Goal: Task Accomplishment & Management: Manage account settings

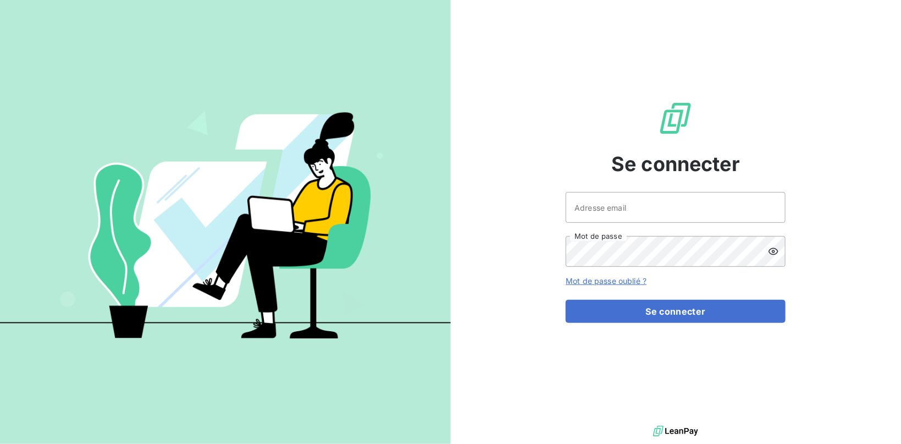
click at [643, 228] on div "Adresse email Mot de passe" at bounding box center [676, 229] width 220 height 75
click at [639, 212] on input "Adresse email" at bounding box center [676, 207] width 220 height 31
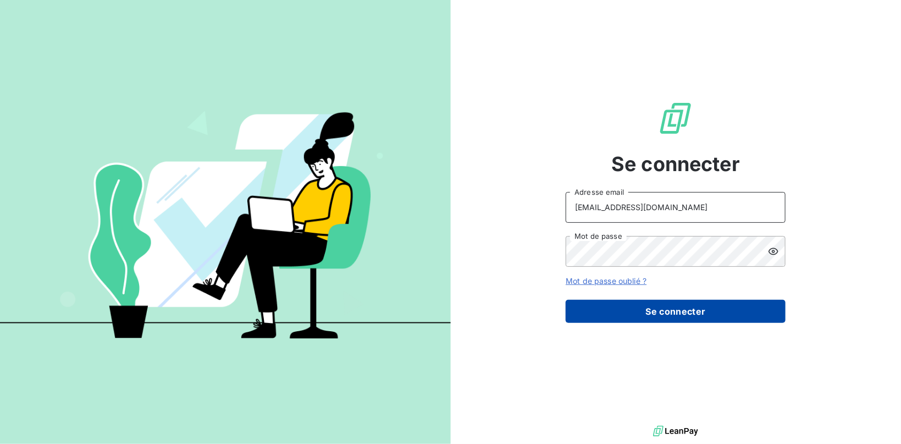
type input "[EMAIL_ADDRESS][DOMAIN_NAME]"
click at [688, 307] on button "Se connecter" at bounding box center [676, 311] width 220 height 23
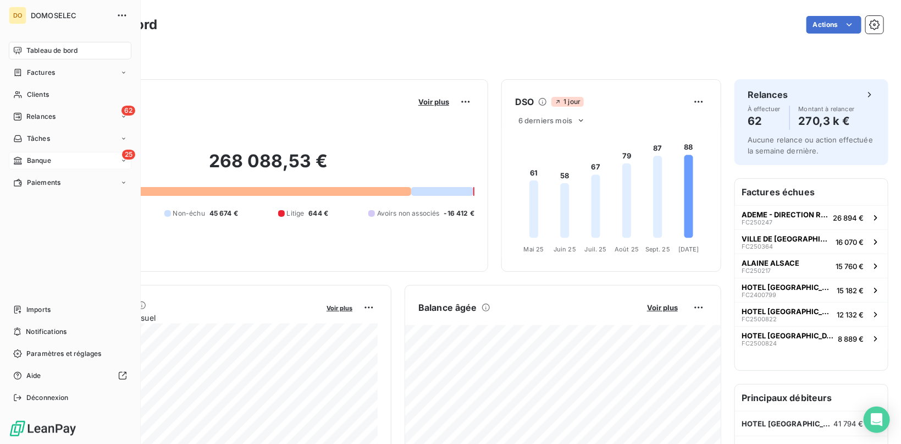
click at [51, 158] on span "Banque" at bounding box center [39, 161] width 24 height 10
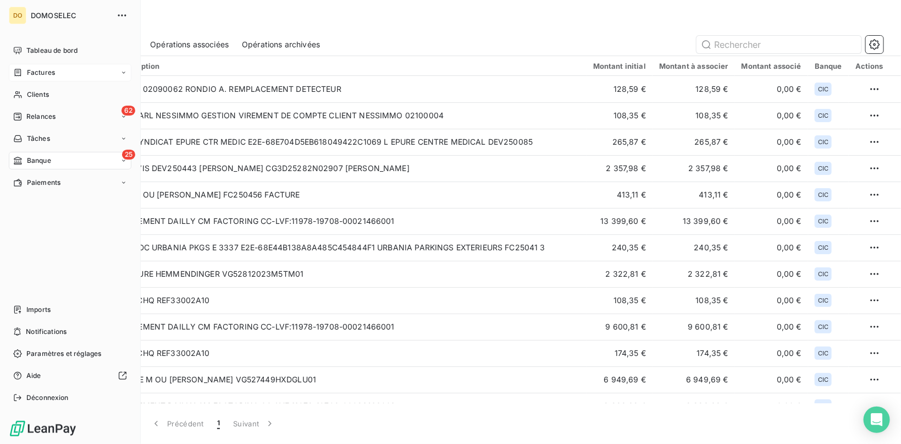
click at [33, 74] on span "Factures" at bounding box center [41, 73] width 28 height 10
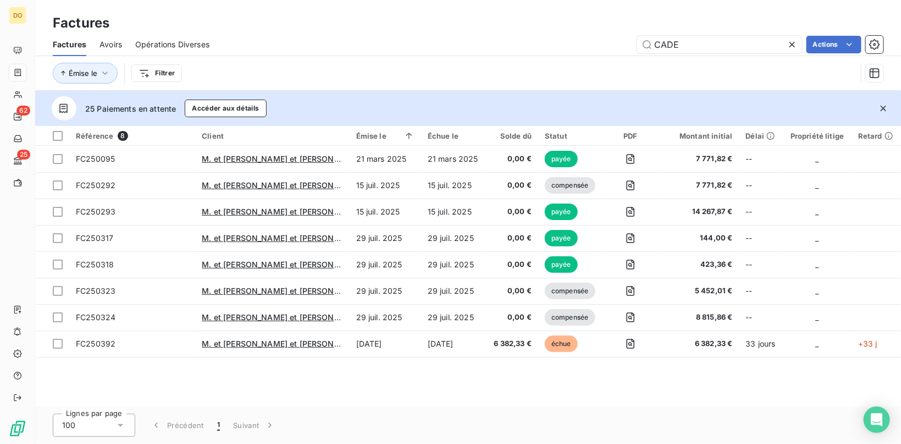
click at [791, 43] on icon at bounding box center [791, 44] width 5 height 5
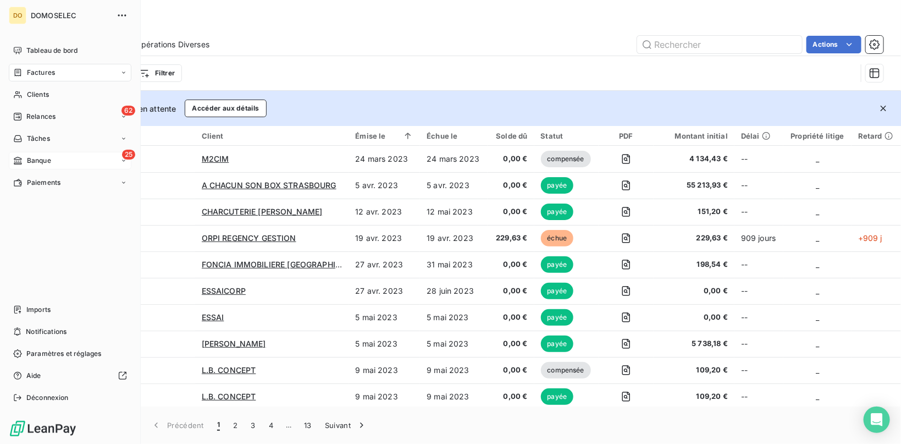
click at [60, 69] on div "Factures" at bounding box center [70, 73] width 123 height 18
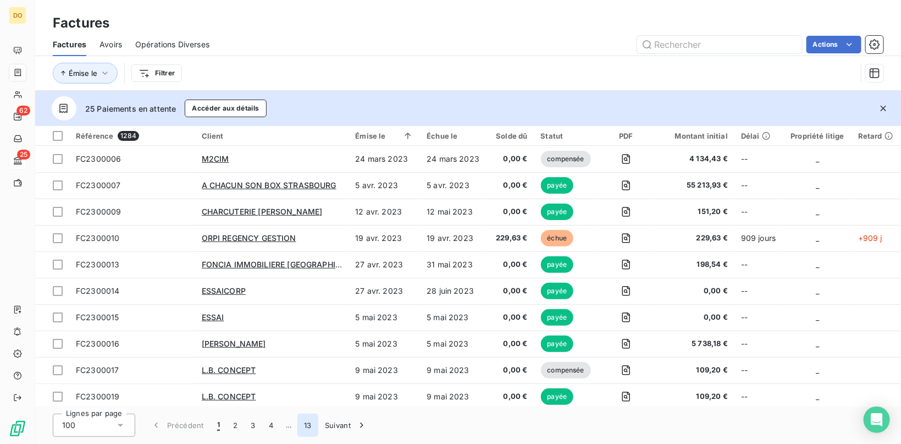
click at [306, 423] on button "13" at bounding box center [307, 424] width 21 height 23
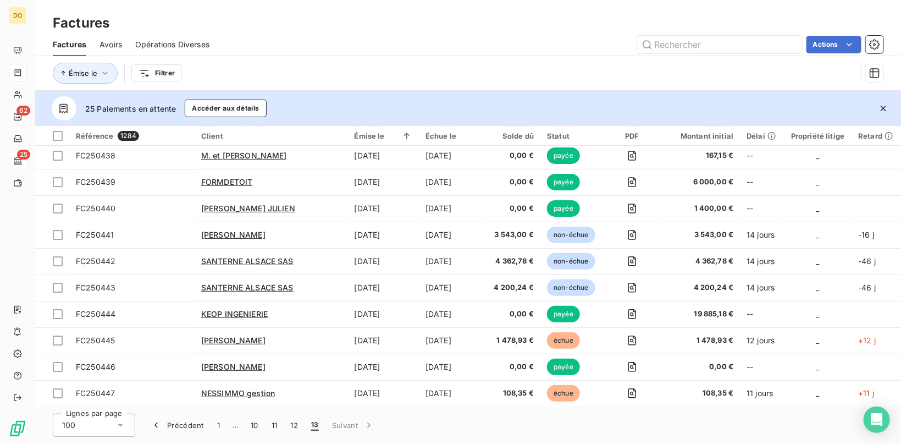
scroll to position [1956, 0]
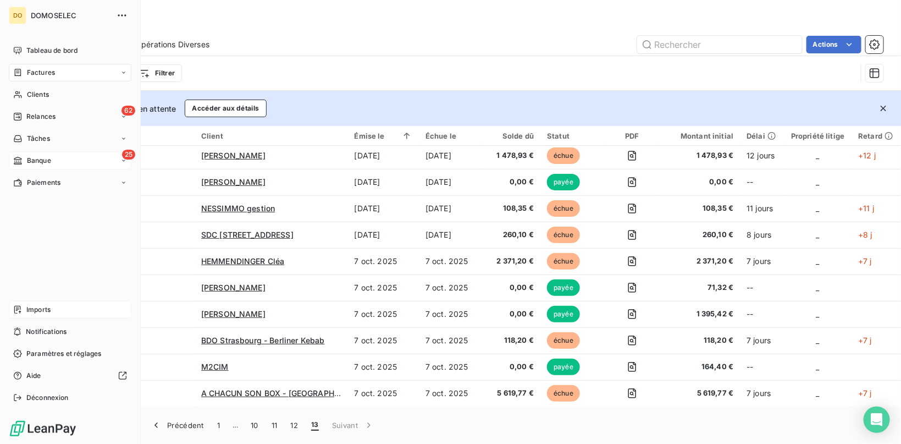
click at [43, 312] on span "Imports" at bounding box center [38, 310] width 24 height 10
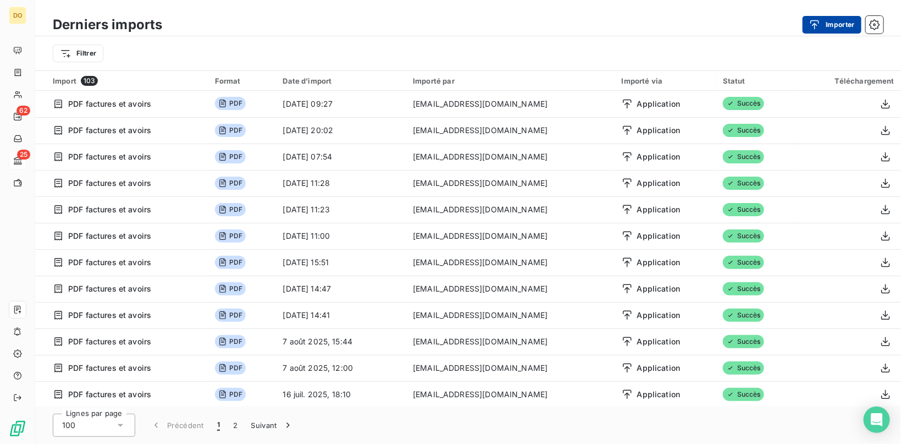
click at [830, 26] on button "Importer" at bounding box center [832, 25] width 59 height 18
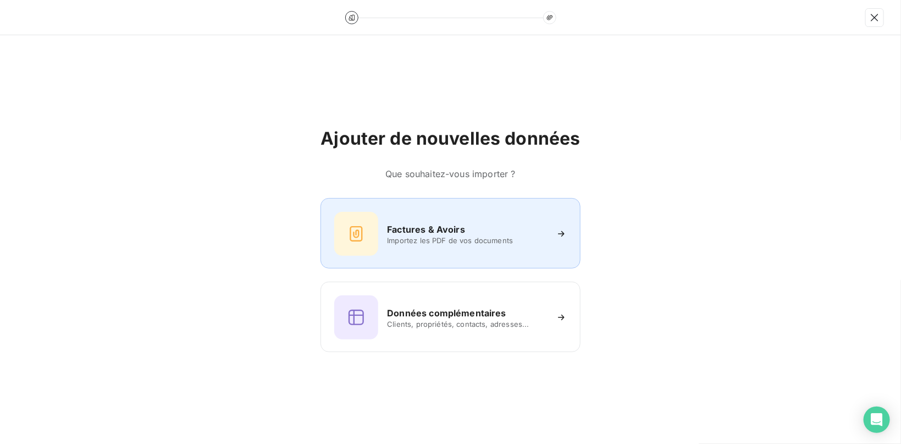
click at [419, 238] on span "Importez les PDF de vos documents" at bounding box center [466, 240] width 159 height 9
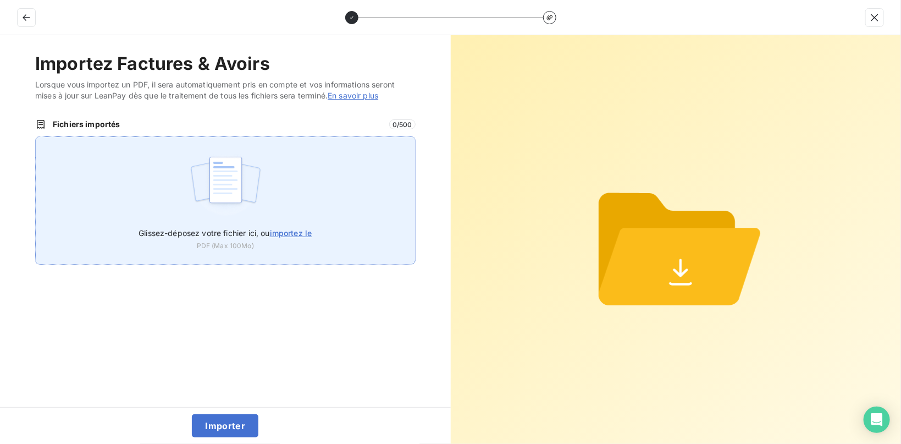
click at [280, 224] on label "Glissez-déposez votre fichier ici, ou importez le" at bounding box center [225, 230] width 173 height 20
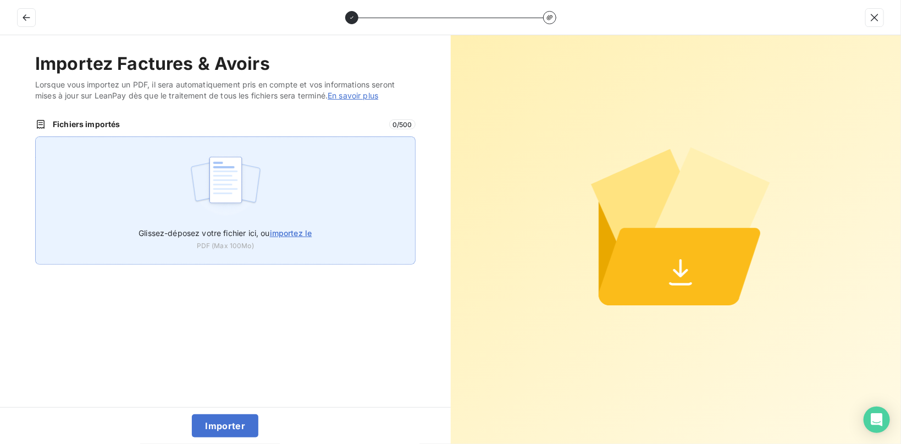
type input "C:\fakepath\Facture FC250472 - Inspection IVS présence d'un électricien - MAINT…"
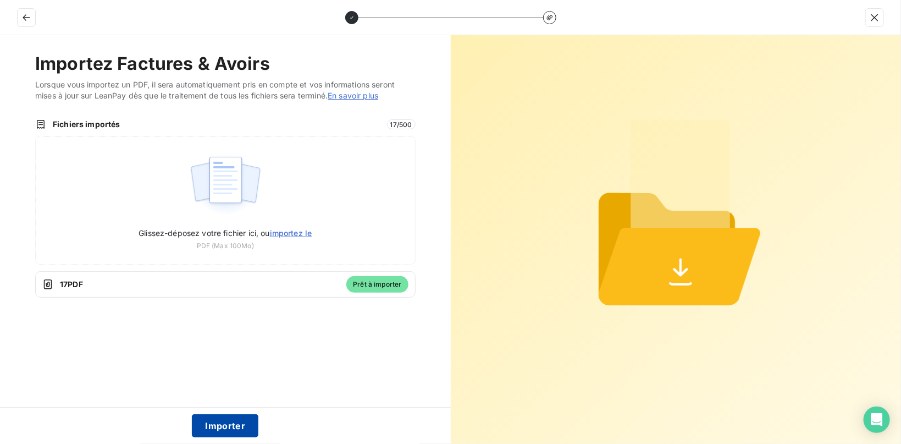
click at [240, 430] on button "Importer" at bounding box center [225, 425] width 67 height 23
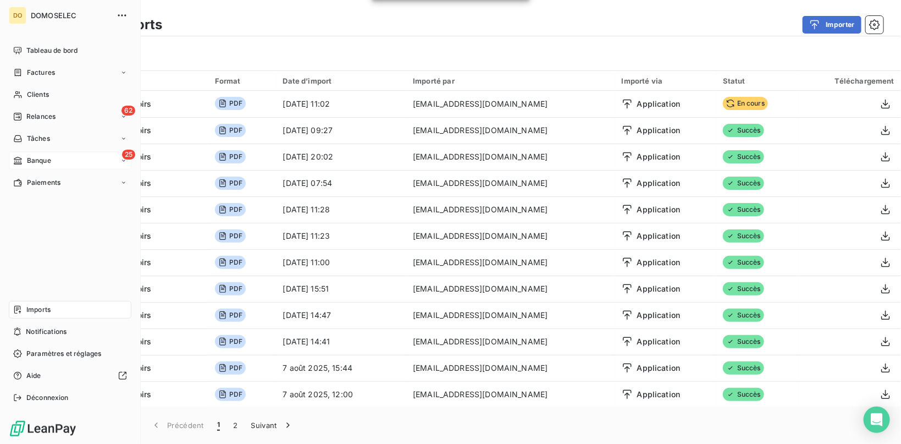
click at [40, 164] on span "Banque" at bounding box center [39, 161] width 24 height 10
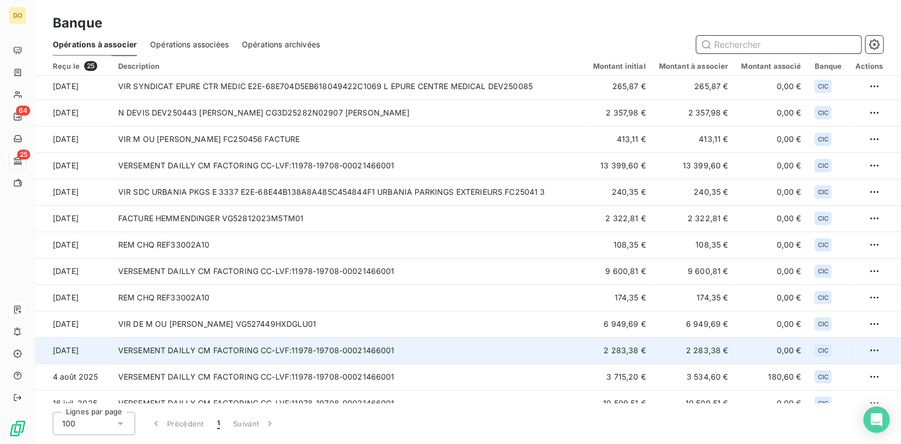
scroll to position [55, 0]
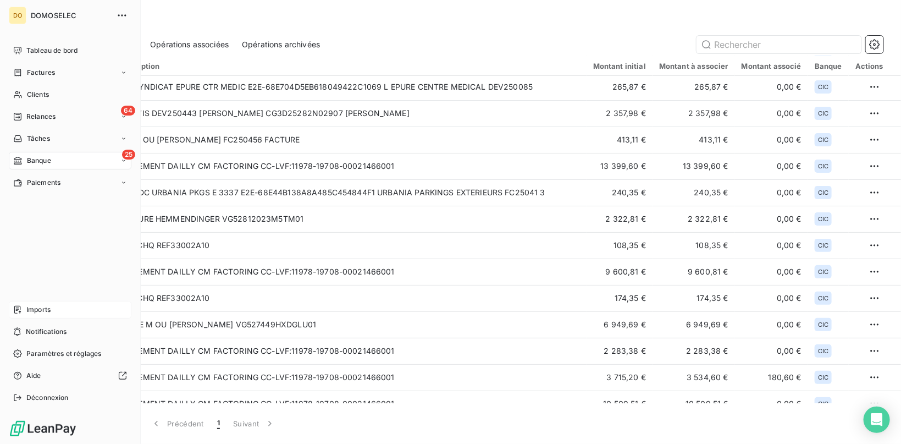
click at [20, 70] on icon at bounding box center [17, 72] width 9 height 9
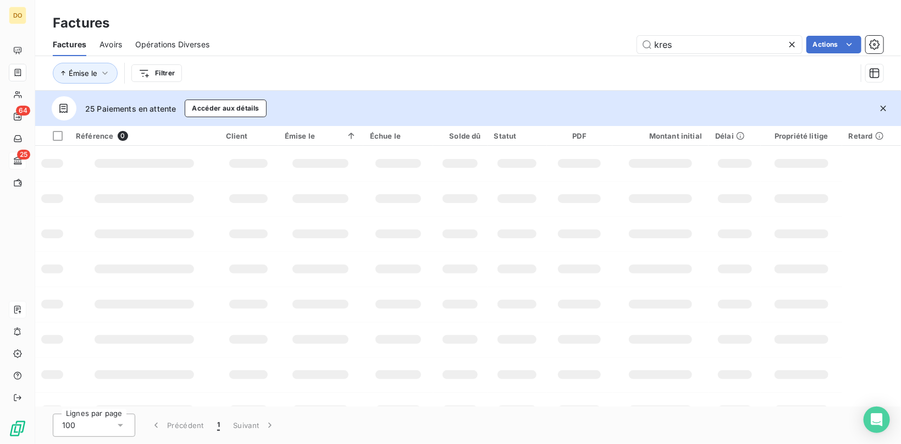
type input "kress"
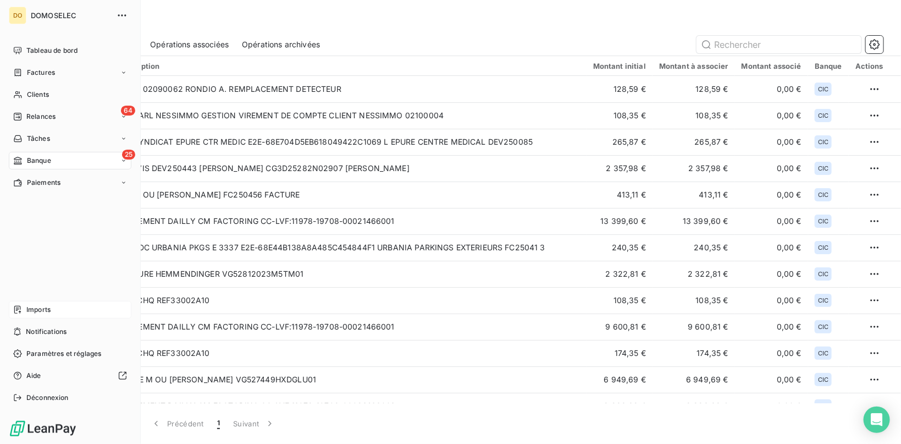
click at [45, 158] on span "Banque" at bounding box center [39, 161] width 24 height 10
click at [74, 167] on div "25 Banque" at bounding box center [70, 161] width 123 height 18
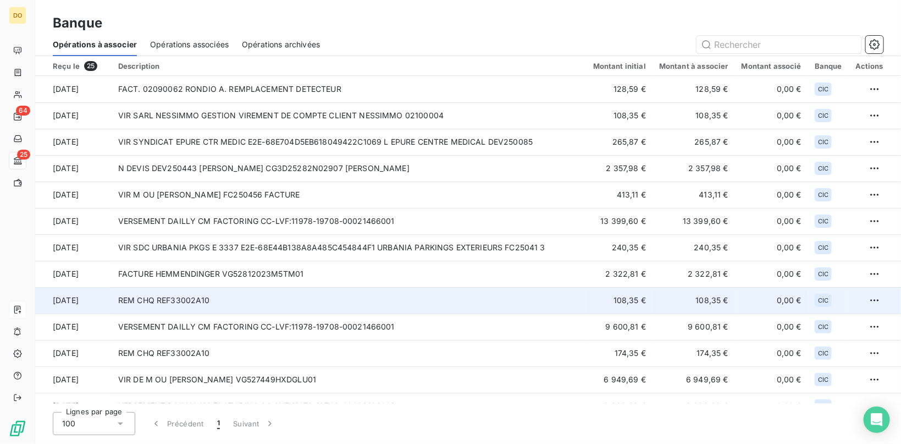
click at [303, 296] on td "REM CHQ REF33002A10" at bounding box center [349, 300] width 475 height 26
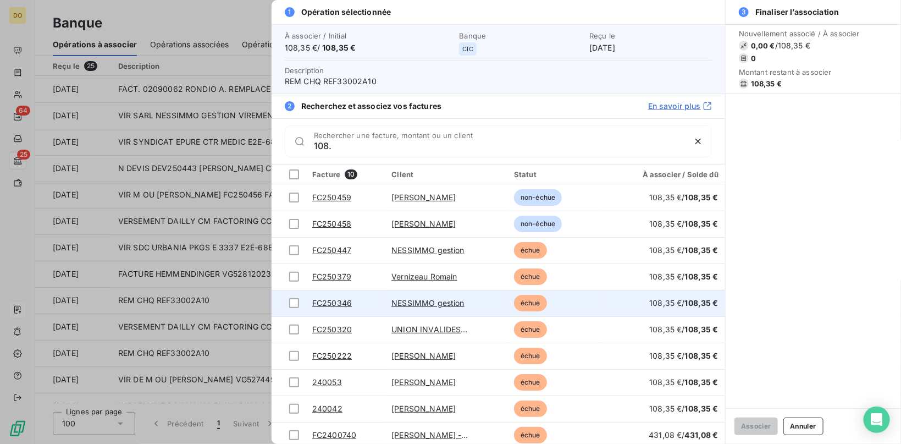
scroll to position [4, 0]
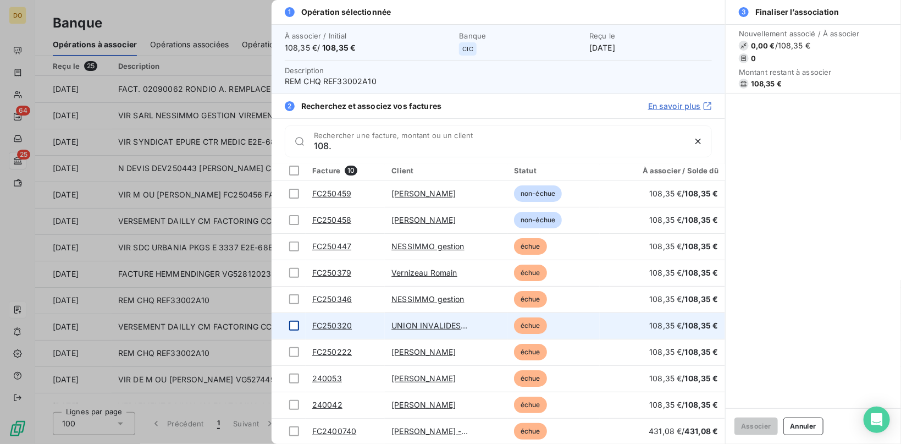
type input "108."
click at [298, 323] on div at bounding box center [294, 326] width 10 height 10
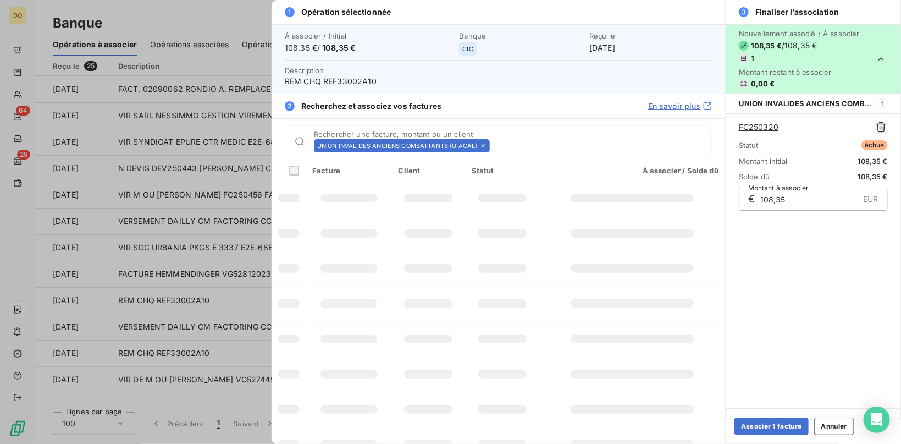
scroll to position [0, 0]
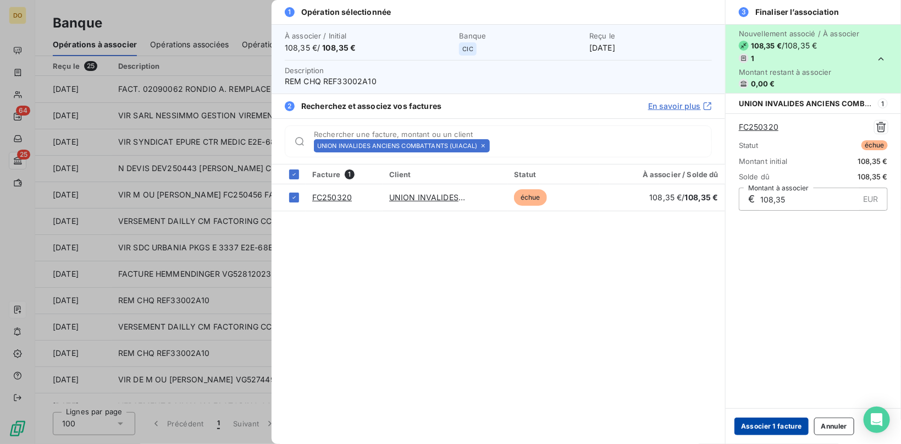
click at [786, 426] on button "Associer 1 facture" at bounding box center [771, 426] width 74 height 18
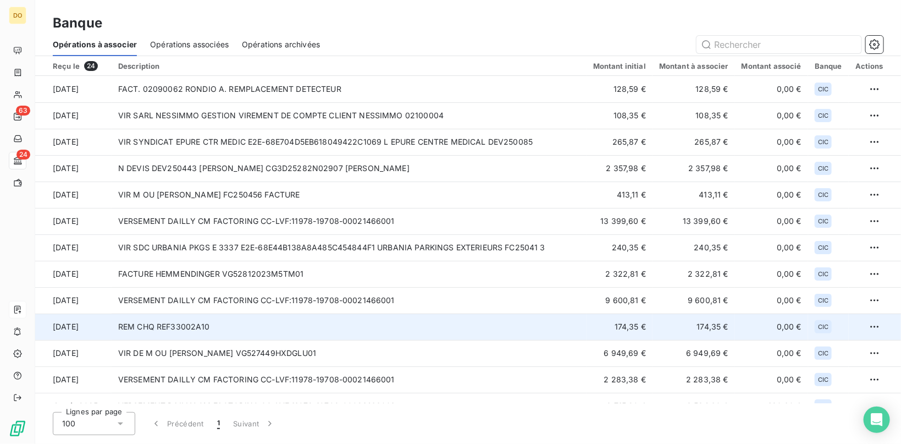
click at [299, 326] on td "REM CHQ REF33002A10" at bounding box center [349, 326] width 475 height 26
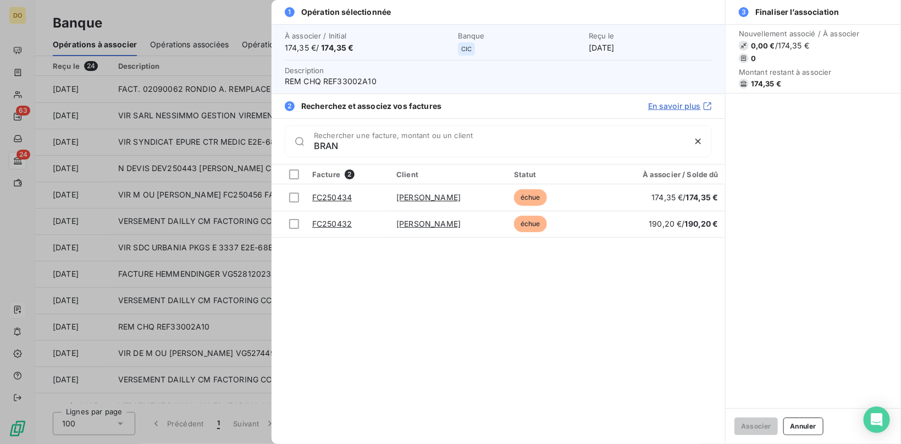
type input "BRAN"
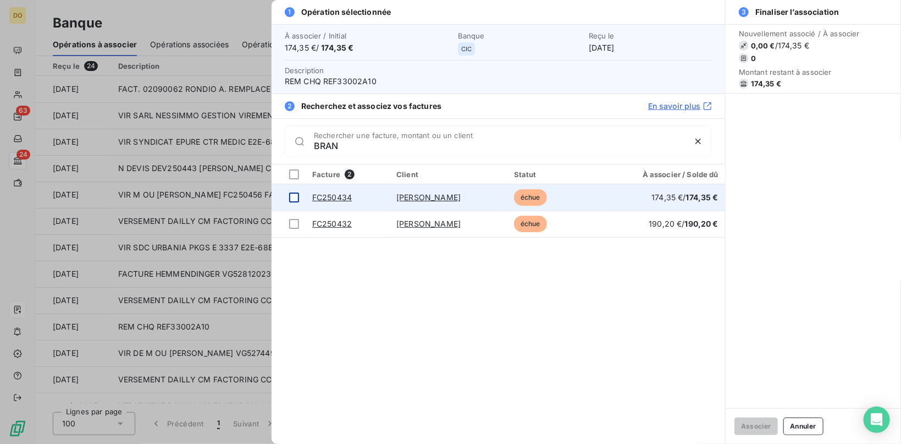
click at [291, 196] on div at bounding box center [294, 197] width 10 height 10
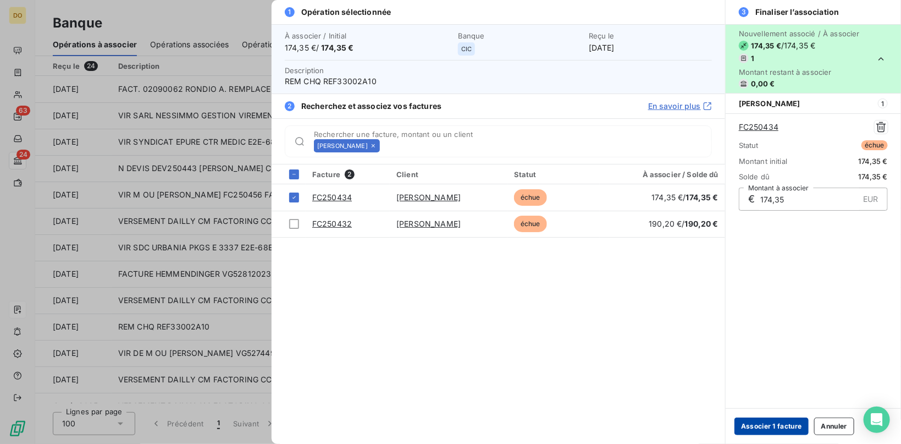
click at [775, 427] on button "Associer 1 facture" at bounding box center [771, 426] width 74 height 18
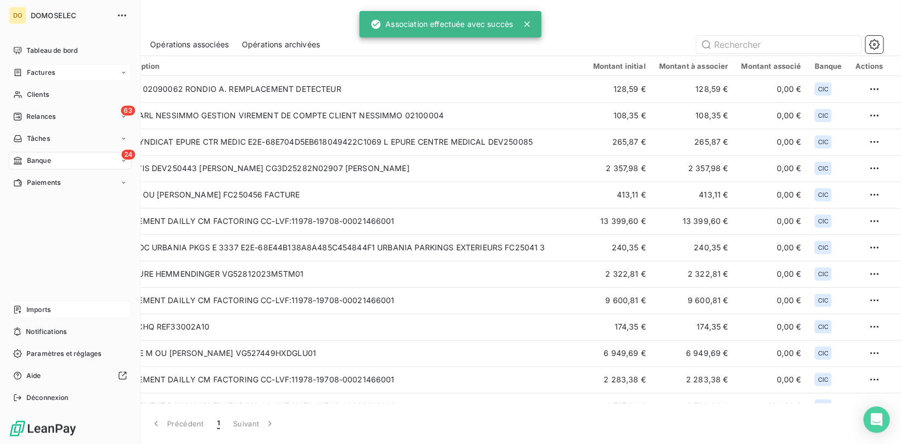
click at [31, 75] on span "Factures" at bounding box center [41, 73] width 28 height 10
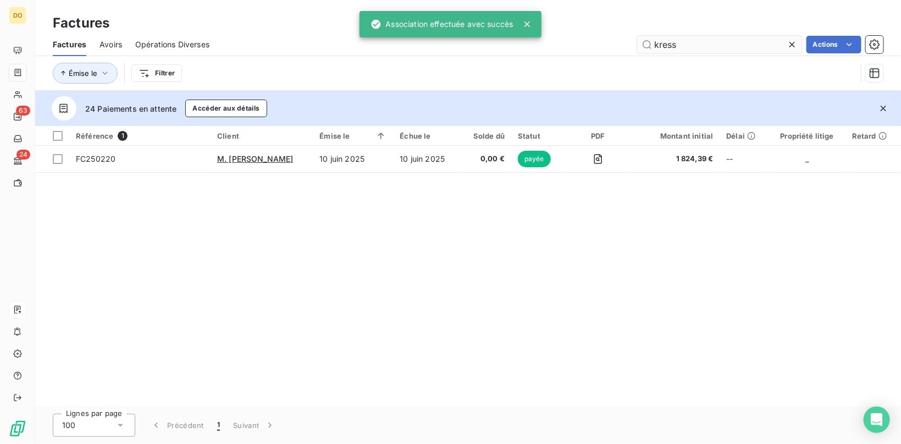
drag, startPoint x: 518, startPoint y: 46, endPoint x: 365, endPoint y: 45, distance: 152.8
click at [637, 45] on input "kress" at bounding box center [719, 45] width 165 height 18
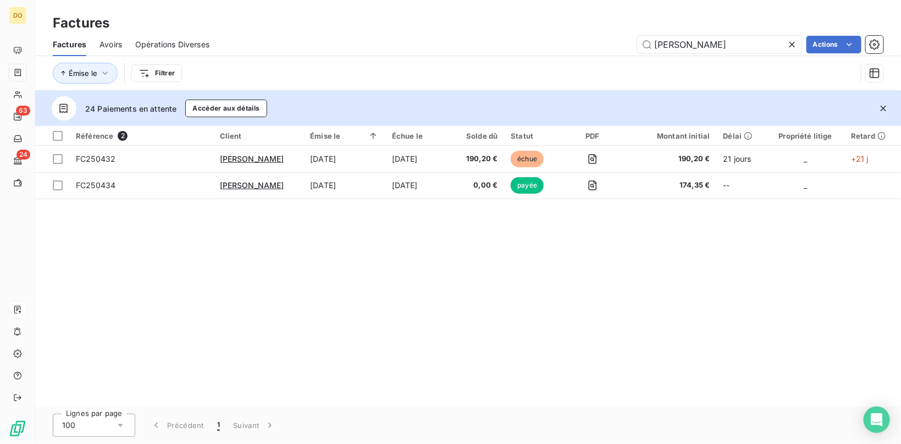
type input "[PERSON_NAME]"
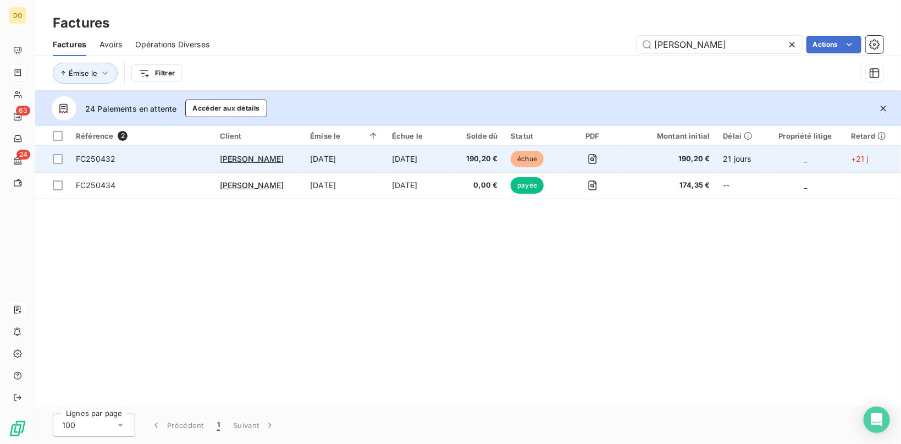
click at [385, 164] on td "[DATE]" at bounding box center [344, 159] width 82 height 26
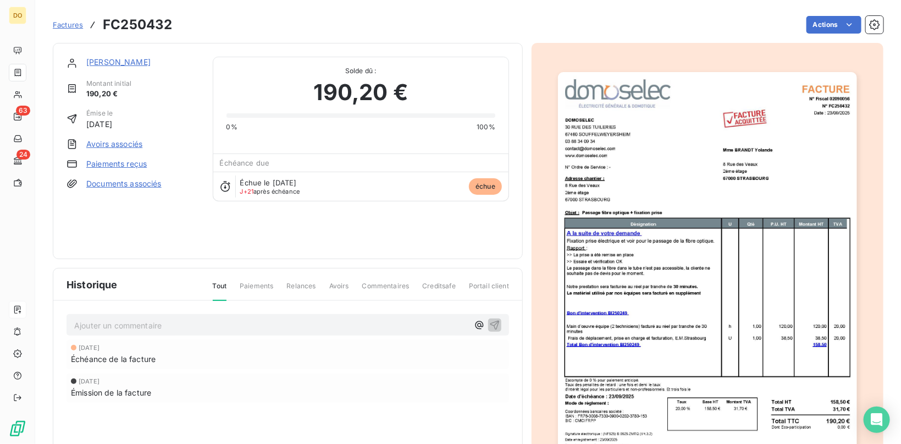
click at [103, 139] on link "Avoirs associés" at bounding box center [114, 144] width 56 height 11
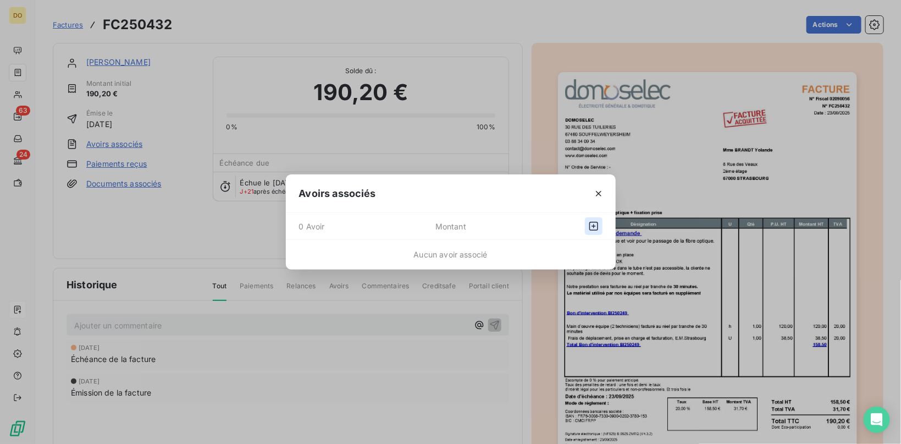
click at [590, 227] on icon "button" at bounding box center [593, 225] width 11 height 11
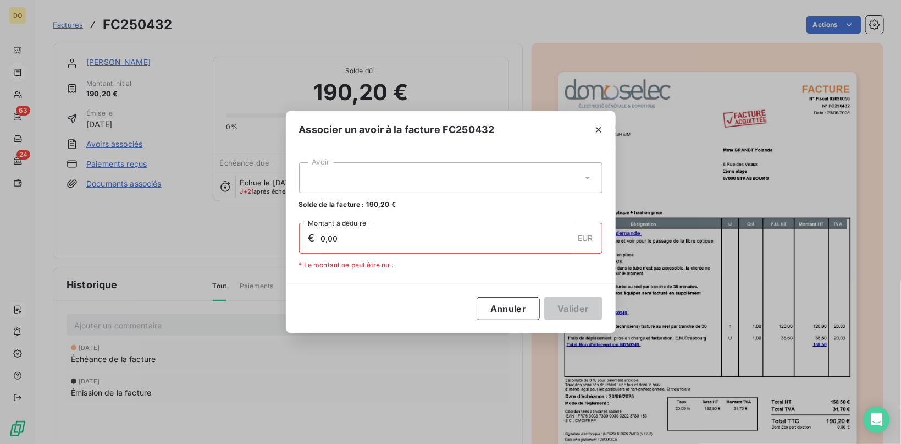
click at [390, 189] on div at bounding box center [450, 177] width 303 height 31
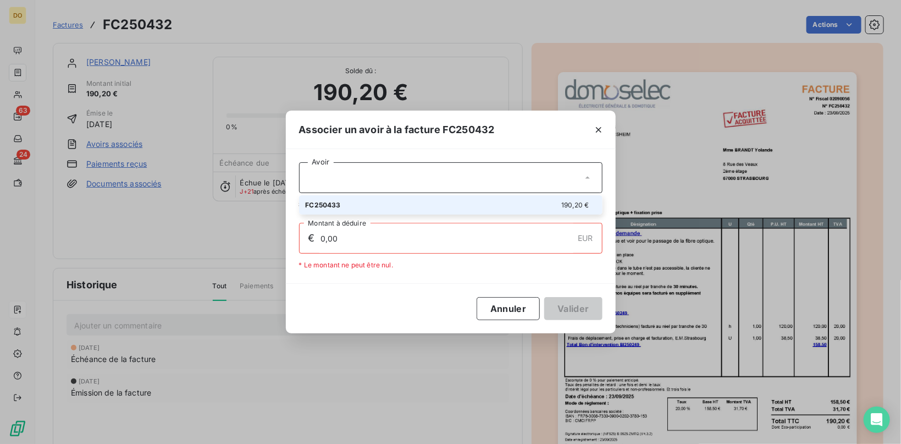
click at [374, 207] on div "FC250433 190,20 €" at bounding box center [451, 205] width 290 height 10
type input "190,20"
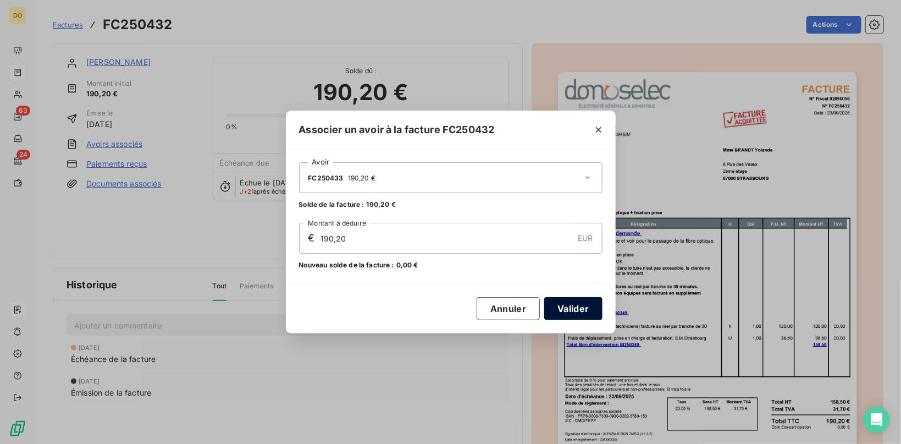
click at [580, 309] on button "Valider" at bounding box center [573, 308] width 58 height 23
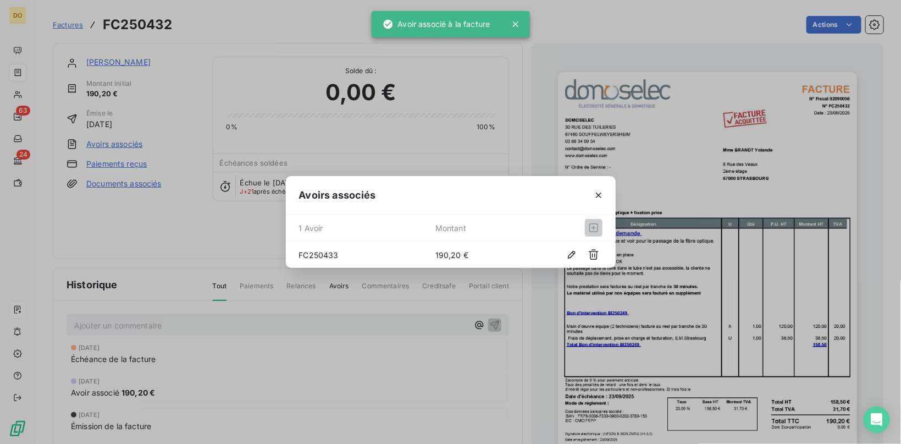
click at [65, 23] on div "Avoirs associés 1 Avoir Montant FC250433 190,20 €" at bounding box center [450, 222] width 901 height 444
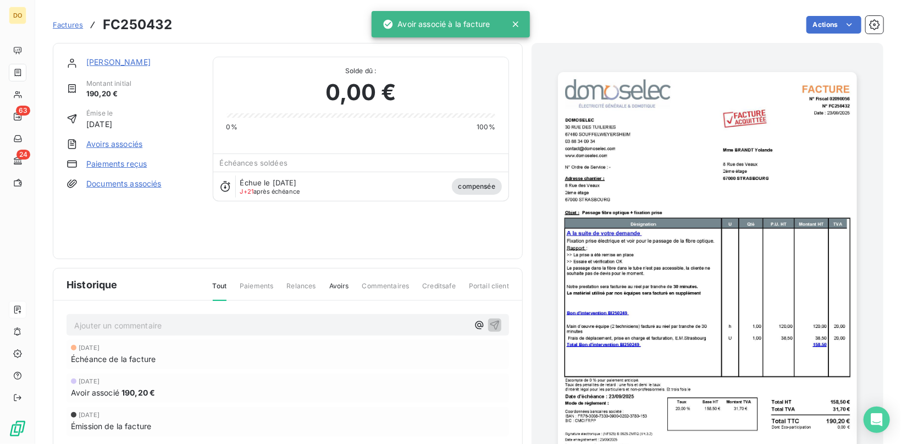
click at [65, 26] on span "Factures" at bounding box center [68, 24] width 30 height 9
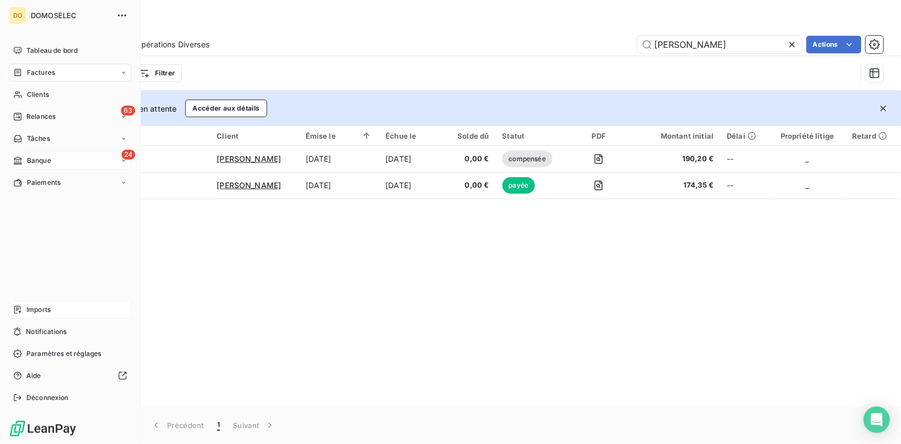
click at [43, 159] on span "Banque" at bounding box center [39, 161] width 24 height 10
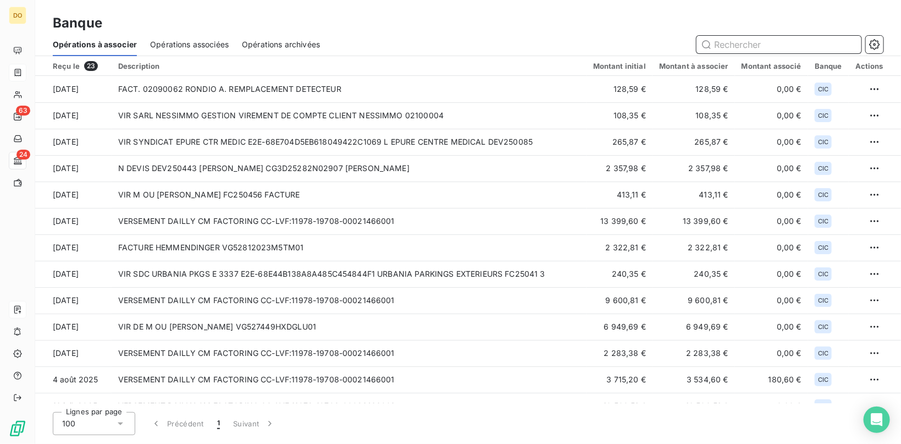
click at [203, 40] on span "Opérations associées" at bounding box center [189, 44] width 79 height 11
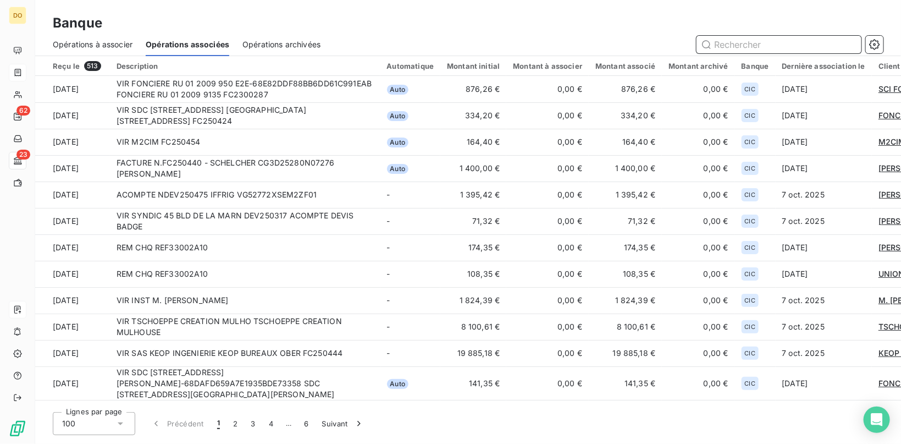
click at [104, 43] on span "Opérations à associer" at bounding box center [93, 44] width 80 height 11
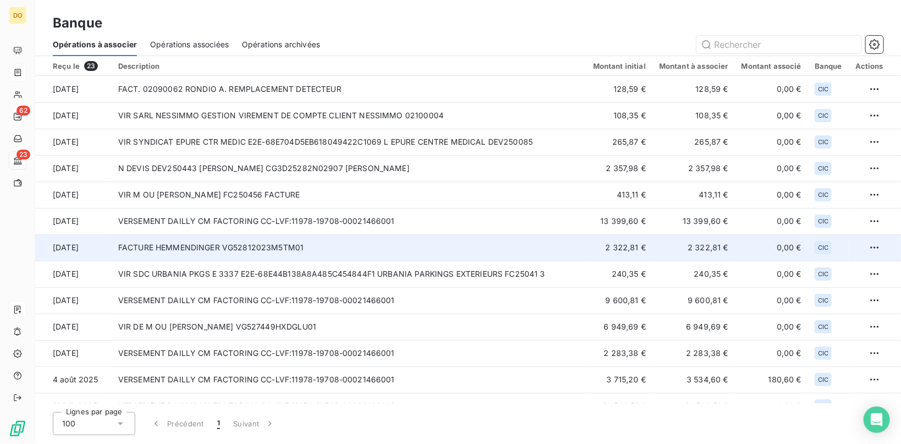
click at [374, 253] on td "FACTURE HEMMENDINGER VG52812023M5TM01" at bounding box center [349, 247] width 475 height 26
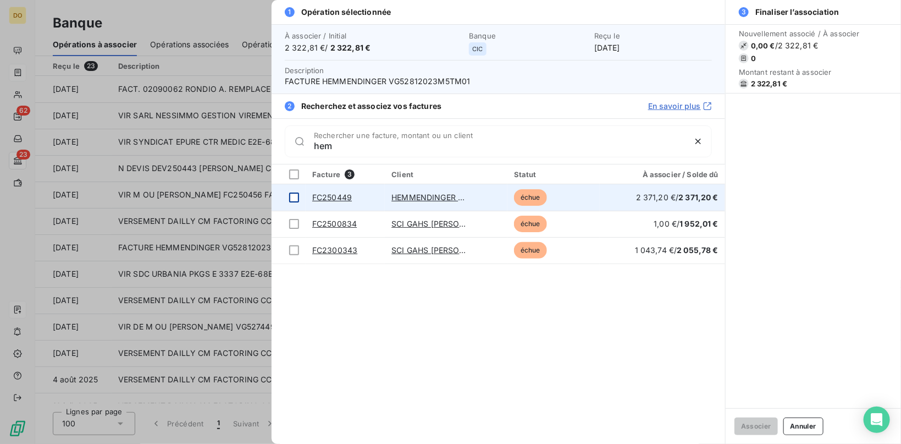
type input "hem"
click at [296, 196] on div at bounding box center [294, 197] width 10 height 10
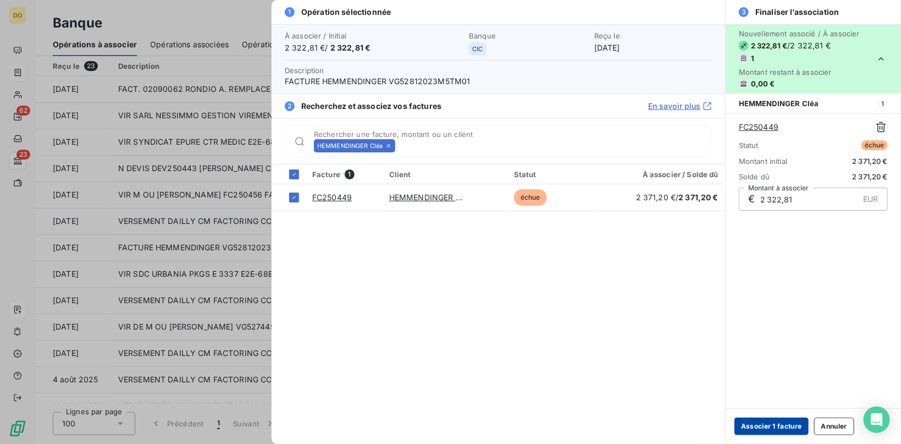
click at [768, 419] on button "Associer 1 facture" at bounding box center [771, 426] width 74 height 18
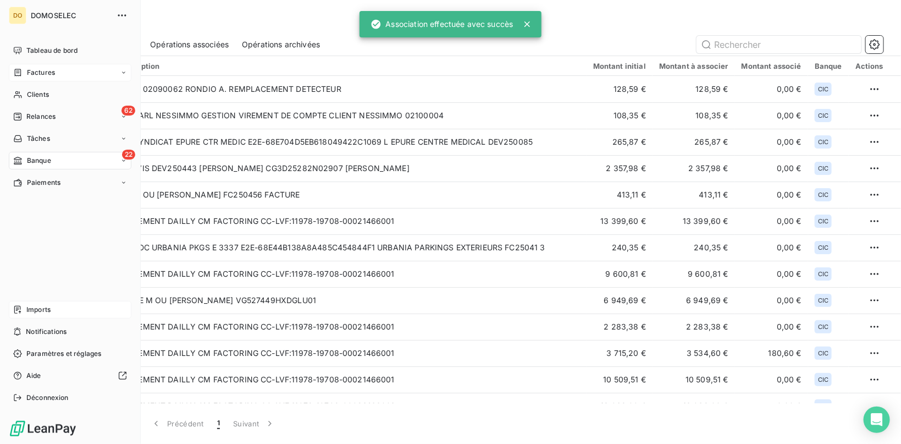
click at [52, 67] on div "Factures" at bounding box center [70, 73] width 123 height 18
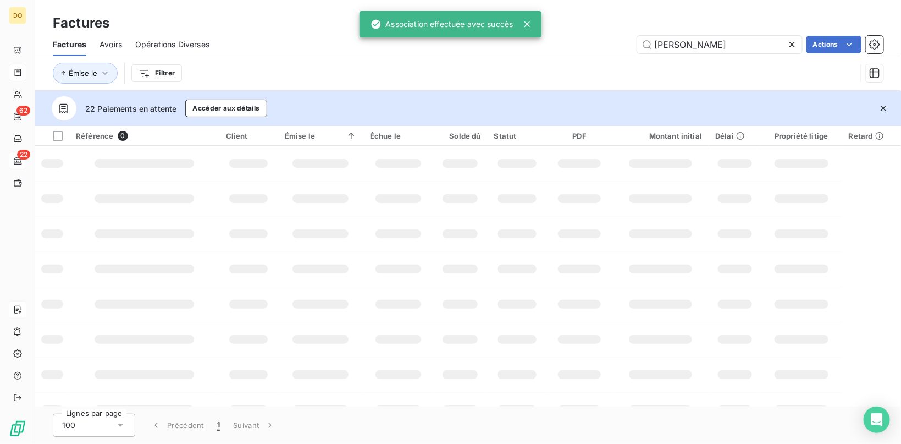
drag, startPoint x: 704, startPoint y: 44, endPoint x: 319, endPoint y: 40, distance: 384.8
click at [637, 46] on input "[PERSON_NAME]" at bounding box center [719, 45] width 165 height 18
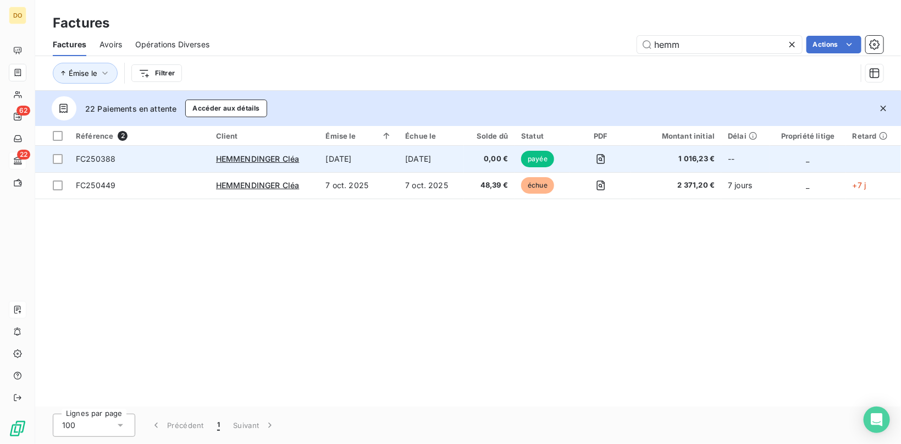
type input "hemm"
click at [318, 165] on td "HEMMENDINGER Cléa" at bounding box center [264, 159] width 110 height 26
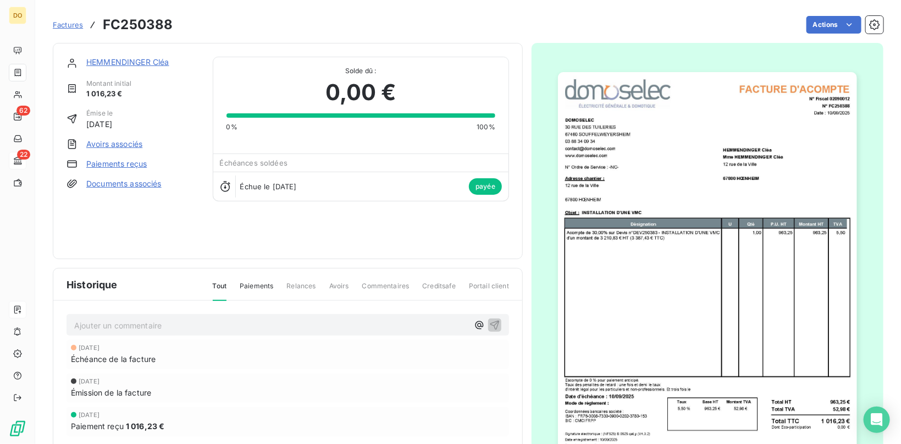
click at [126, 60] on link "HEMMENDINGER Cléa" at bounding box center [127, 61] width 83 height 9
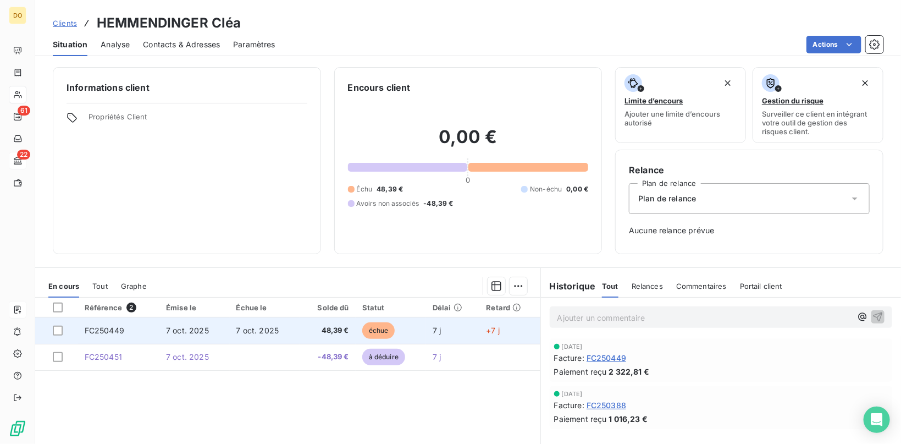
click at [275, 330] on span "7 oct. 2025" at bounding box center [257, 329] width 43 height 9
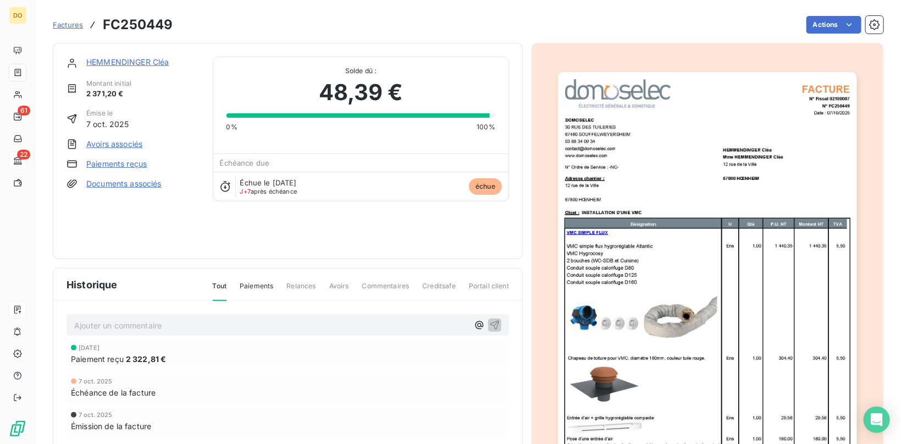
click at [121, 145] on link "Avoirs associés" at bounding box center [114, 144] width 56 height 11
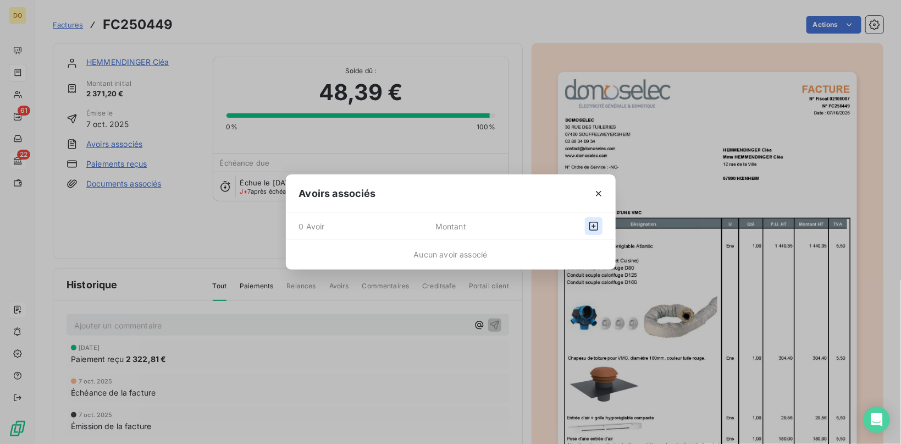
click at [589, 229] on button "button" at bounding box center [594, 226] width 18 height 18
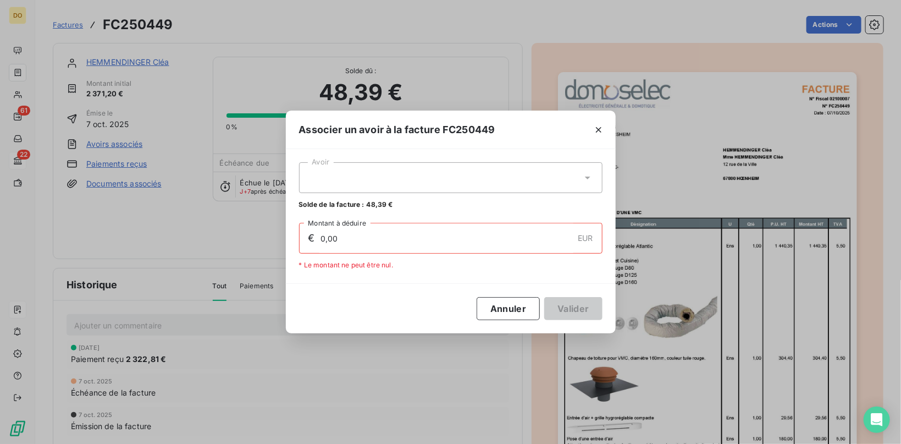
click at [394, 170] on div at bounding box center [450, 177] width 303 height 31
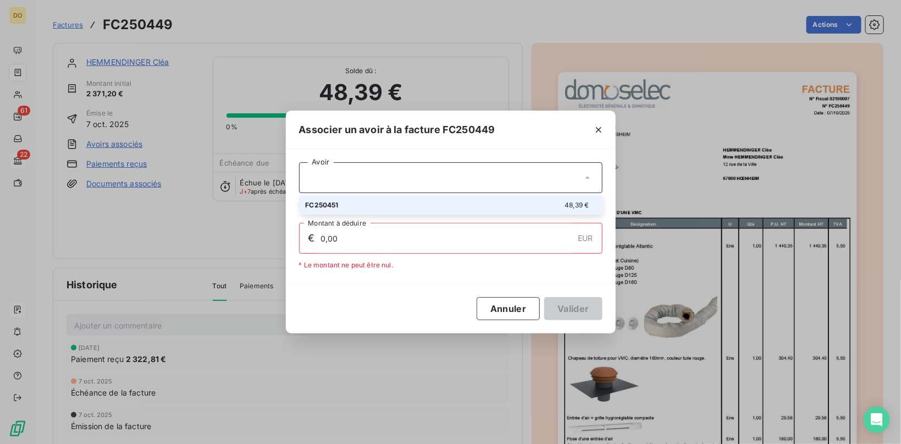
click at [417, 199] on li "FC250451 48,39 €" at bounding box center [450, 204] width 303 height 19
type input "48,39"
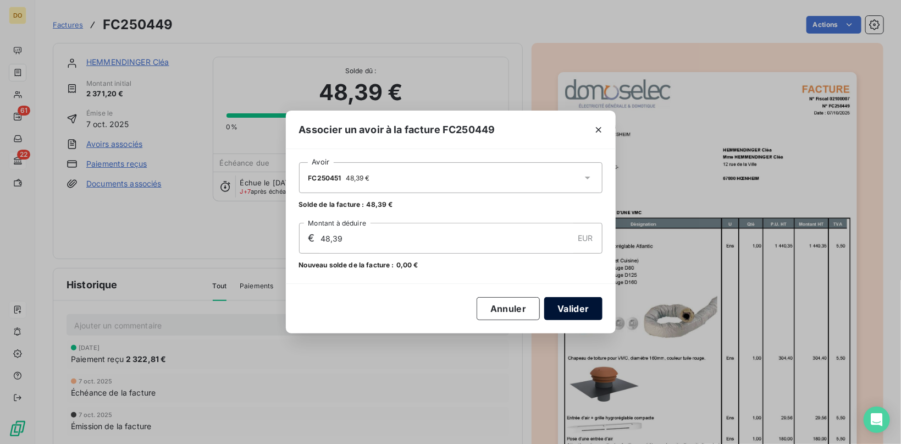
click at [581, 304] on button "Valider" at bounding box center [573, 308] width 58 height 23
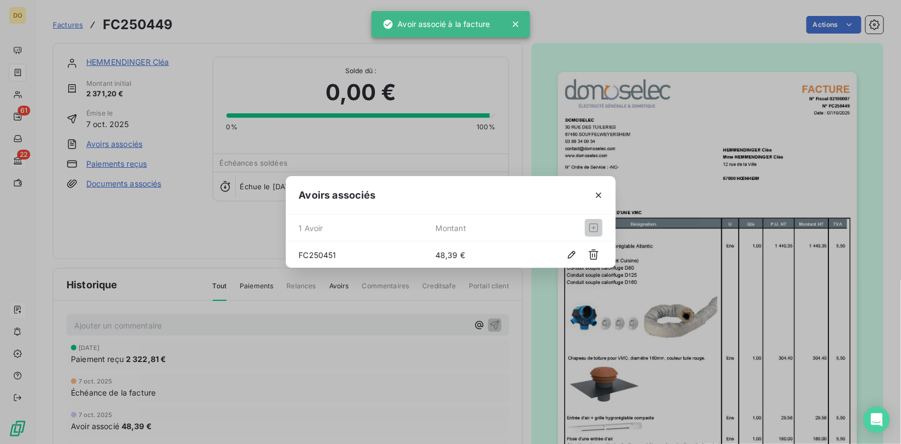
click at [57, 21] on div "Avoirs associés 1 Avoir Montant FC250451 48,39 €" at bounding box center [450, 222] width 901 height 444
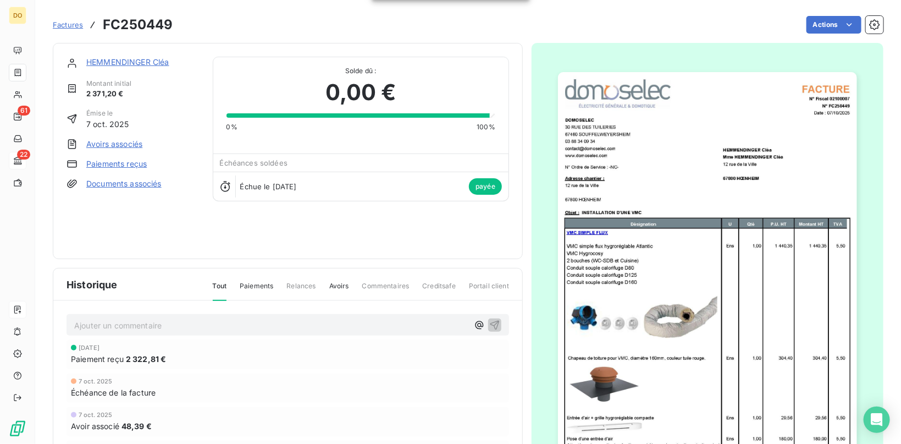
click at [60, 21] on span "Factures" at bounding box center [68, 24] width 30 height 9
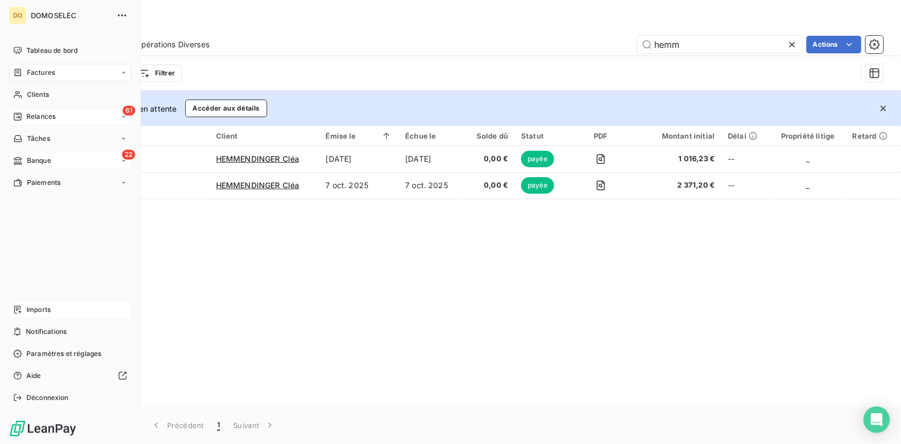
click at [83, 112] on div "61 Relances" at bounding box center [70, 117] width 123 height 18
click at [90, 233] on div "Tâches" at bounding box center [70, 227] width 123 height 18
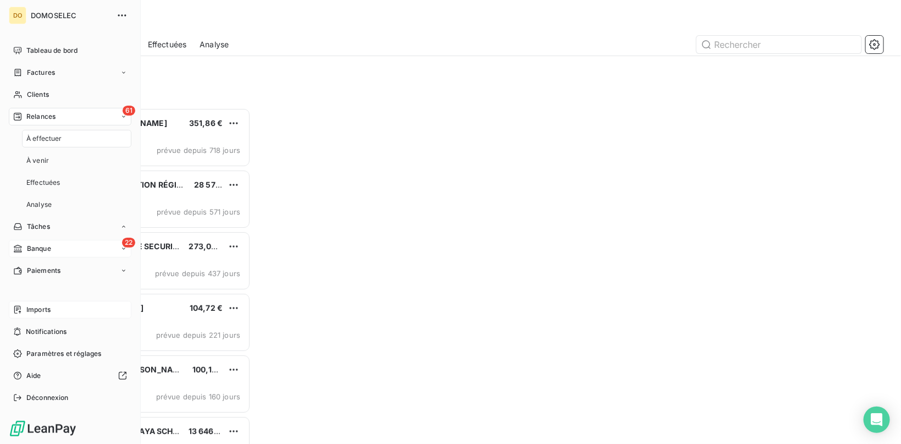
scroll to position [336, 197]
click at [90, 239] on div "Tableau de bord Factures Clients 61 Relances Tâches À effectuer Effectuées 22 B…" at bounding box center [70, 224] width 123 height 364
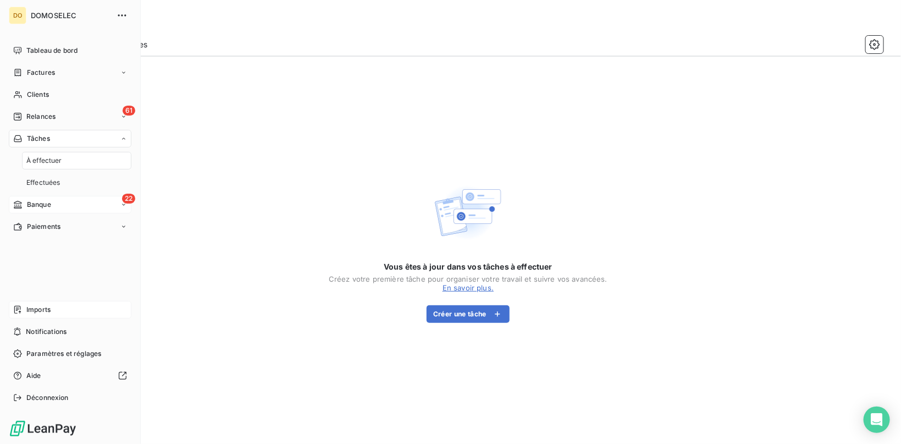
click at [74, 204] on div "22 Banque" at bounding box center [70, 205] width 123 height 18
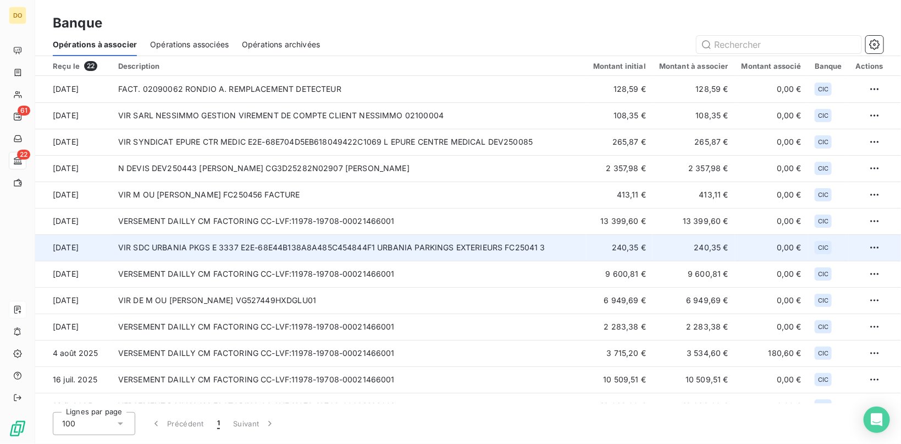
click at [452, 239] on td "VIR SDC URBANIA PKGS E 3337 E2E-68E44B138A8A485C454844F1 URBANIA PARKINGS EXTER…" at bounding box center [349, 247] width 475 height 26
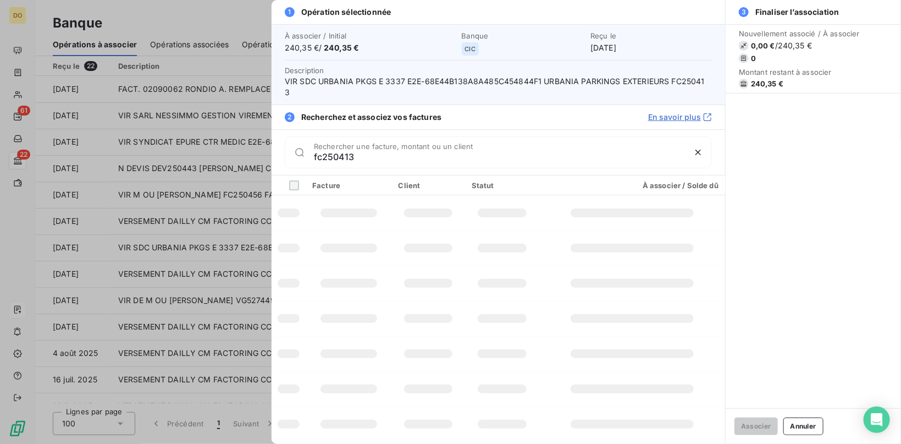
type input "fc250413"
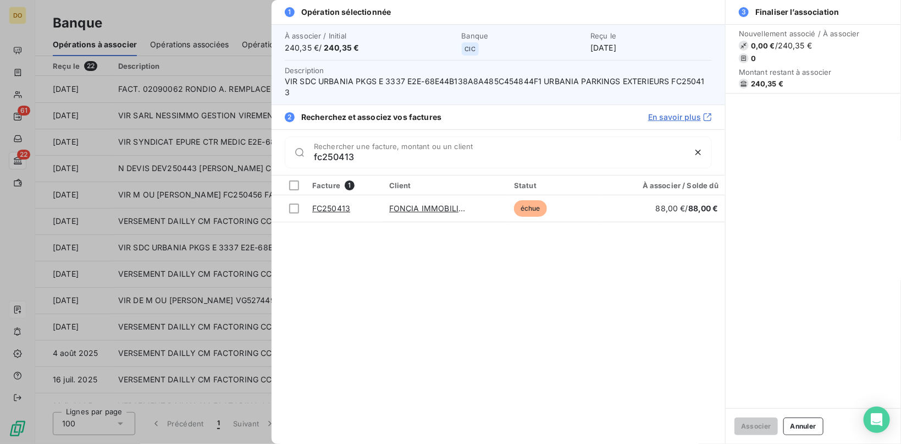
click at [44, 321] on div at bounding box center [450, 222] width 901 height 444
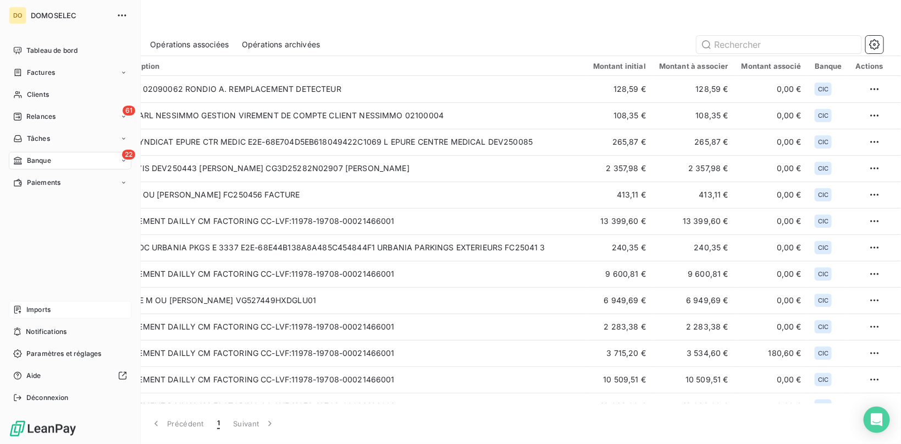
click at [18, 303] on div "Imports" at bounding box center [70, 310] width 123 height 18
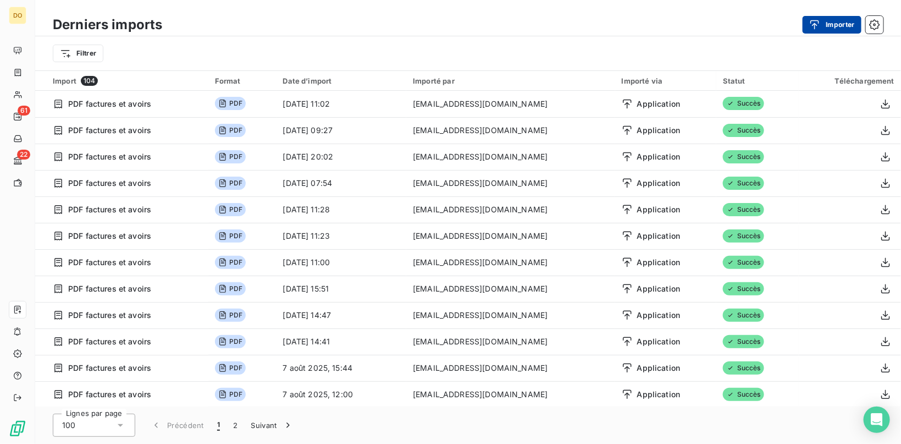
click at [820, 23] on icon "button" at bounding box center [814, 24] width 11 height 11
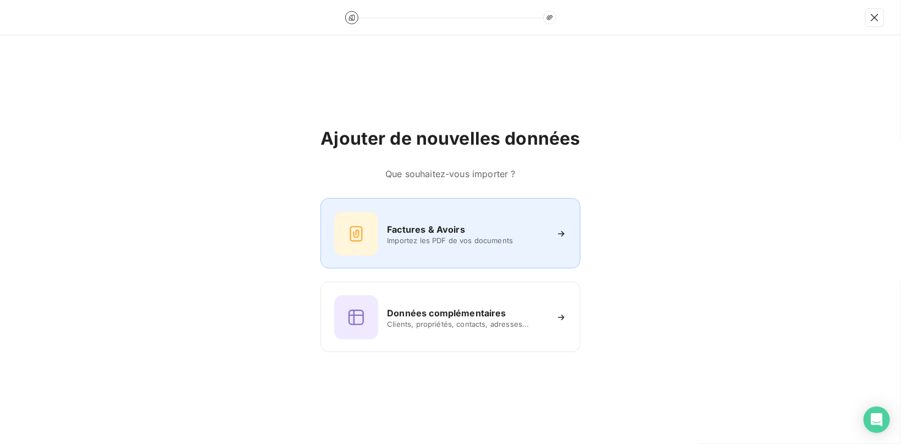
click at [481, 231] on div "Factures & Avoirs" at bounding box center [466, 229] width 159 height 13
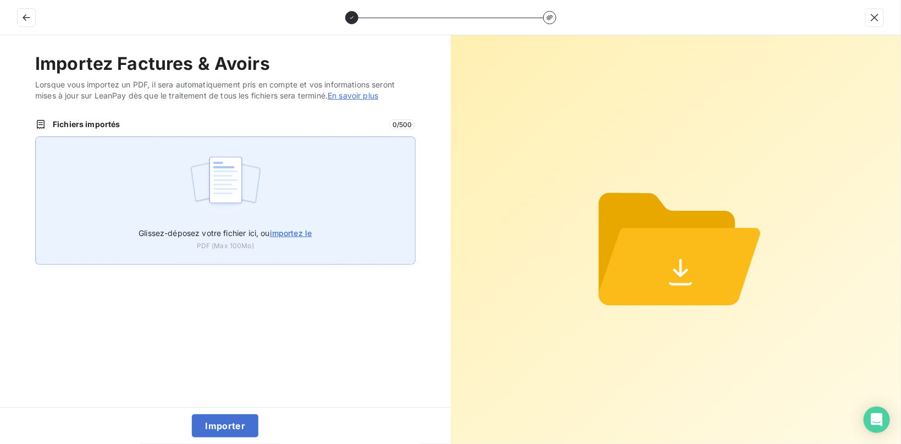
click at [300, 226] on label "Glissez-déposez votre fichier ici, ou importez le" at bounding box center [225, 230] width 173 height 20
click at [36, 137] on input "Glissez-déposez votre fichier ici, ou importez le" at bounding box center [35, 136] width 1 height 1
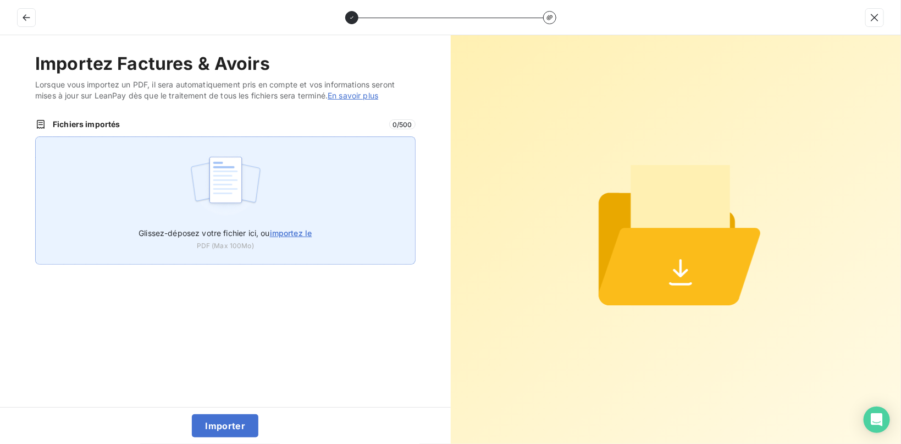
type input "C:\fakepath\Facture FC250413 - DEPANNAGEDIAGNOSTIC - FONCIA IMMOBILIERE [GEOGRA…"
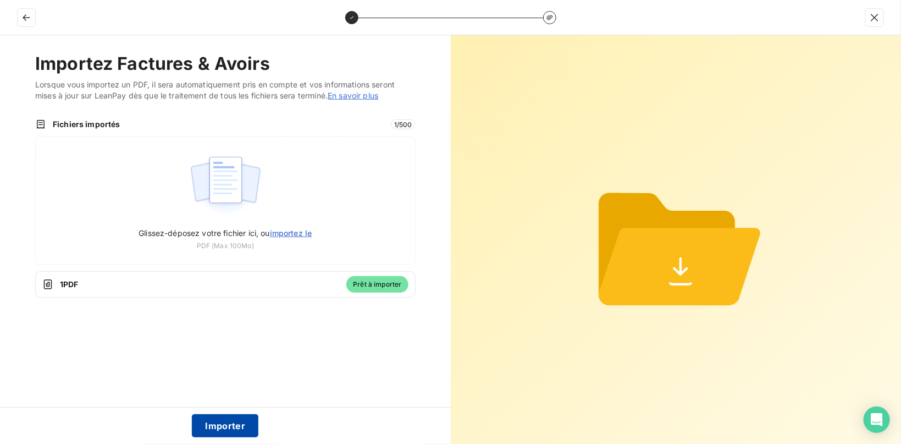
click at [239, 426] on button "Importer" at bounding box center [225, 425] width 67 height 23
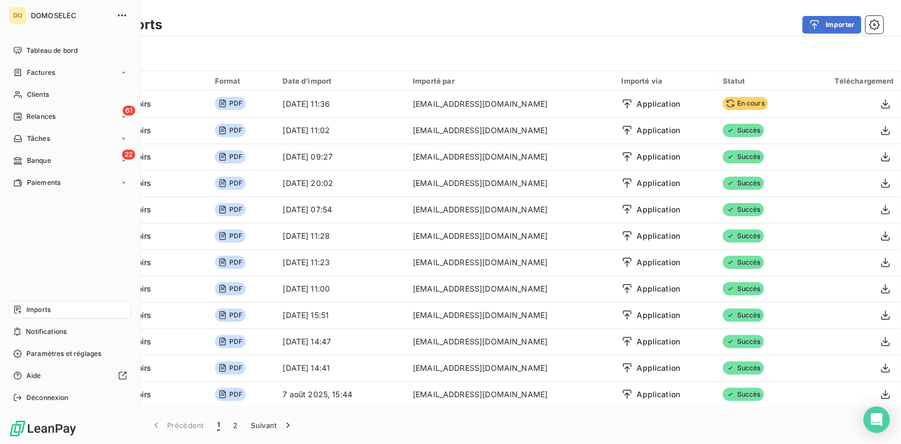
click at [35, 159] on span "Banque" at bounding box center [39, 161] width 24 height 10
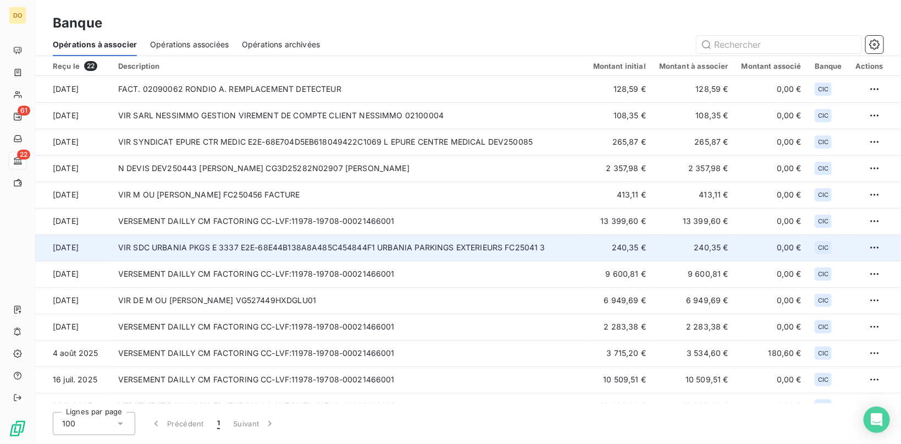
click at [568, 251] on td "VIR SDC URBANIA PKGS E 3337 E2E-68E44B138A8A485C454844F1 URBANIA PARKINGS EXTER…" at bounding box center [349, 247] width 475 height 26
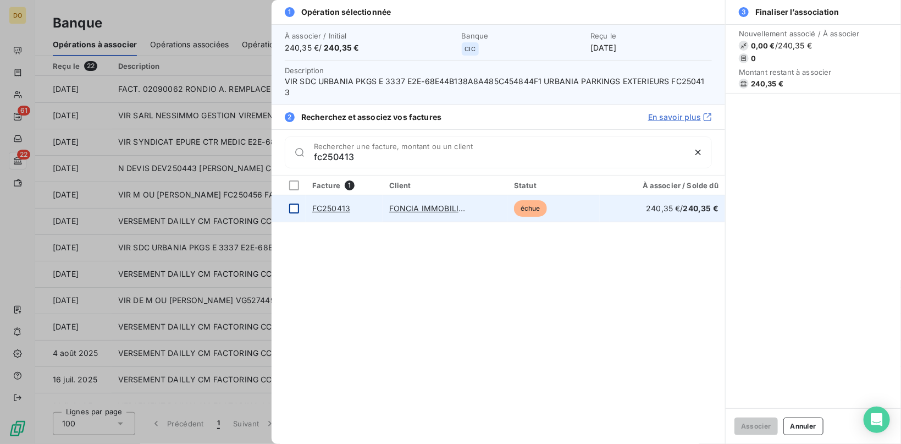
type input "fc250413"
click at [304, 195] on td at bounding box center [289, 208] width 34 height 26
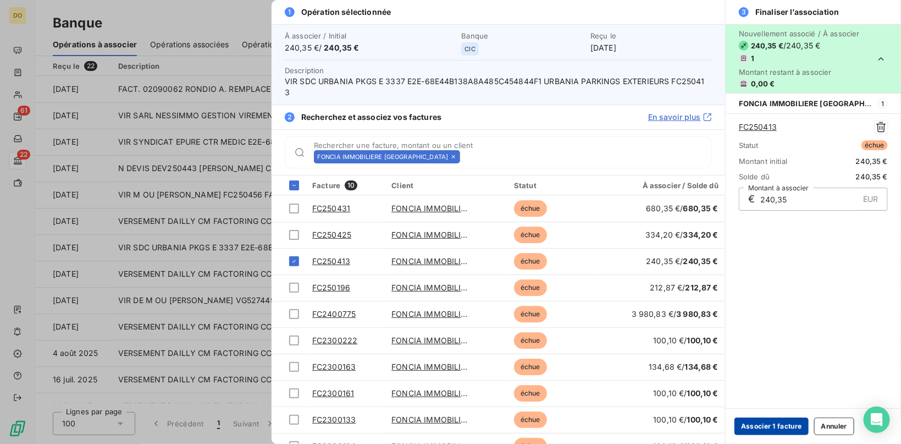
click at [785, 422] on button "Associer 1 facture" at bounding box center [771, 426] width 74 height 18
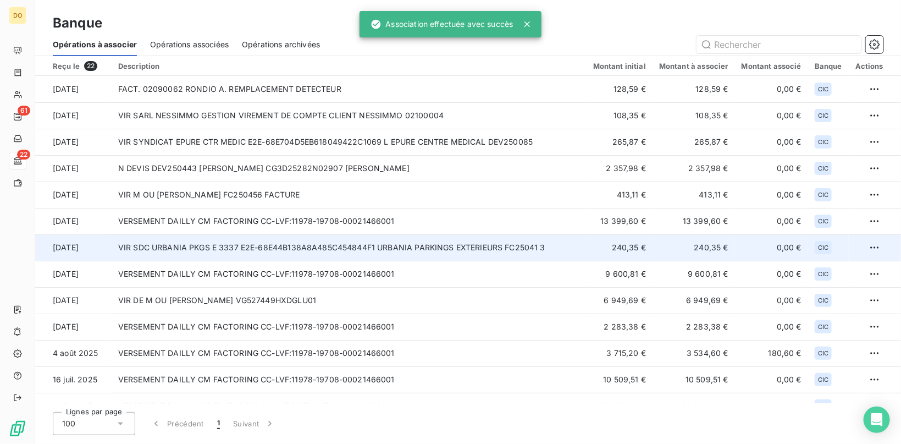
click at [331, 246] on td "VIR SDC URBANIA PKGS E 3337 E2E-68E44B138A8A485C454844F1 URBANIA PARKINGS EXTER…" at bounding box center [349, 247] width 475 height 26
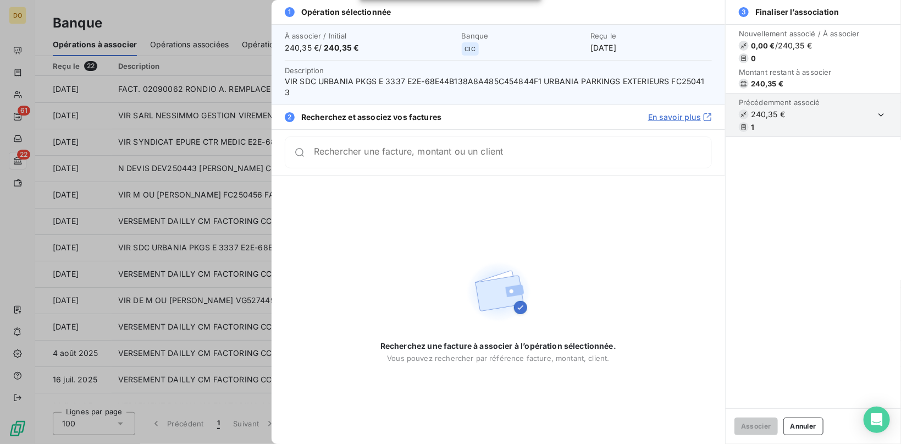
click at [78, 7] on div at bounding box center [450, 222] width 901 height 444
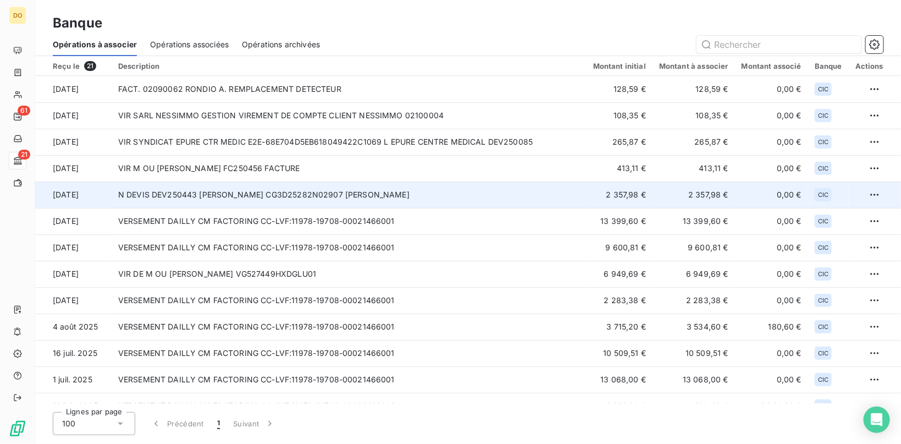
click at [306, 190] on td "N DEVIS DEV250443 [PERSON_NAME] CG3D25282N02907 [PERSON_NAME]" at bounding box center [349, 194] width 475 height 26
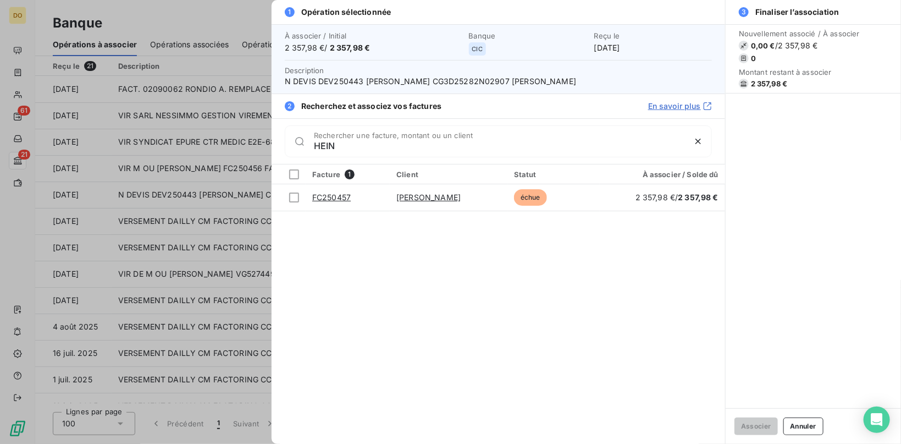
type input "HEIN"
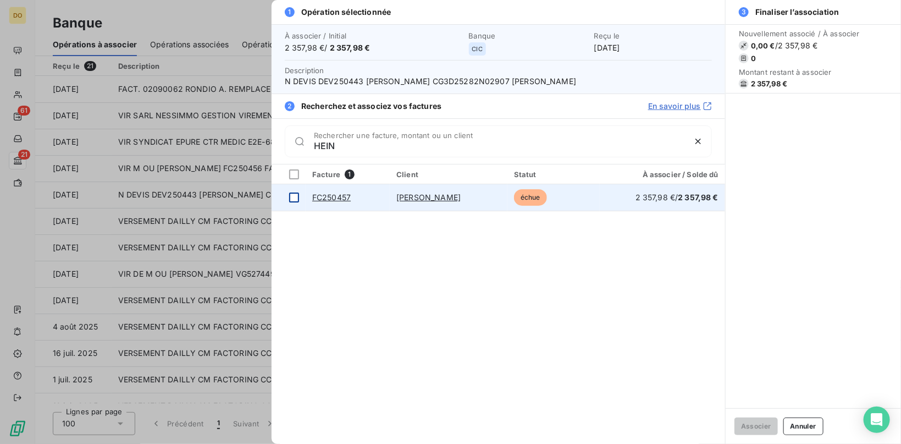
click at [294, 196] on div at bounding box center [294, 197] width 10 height 10
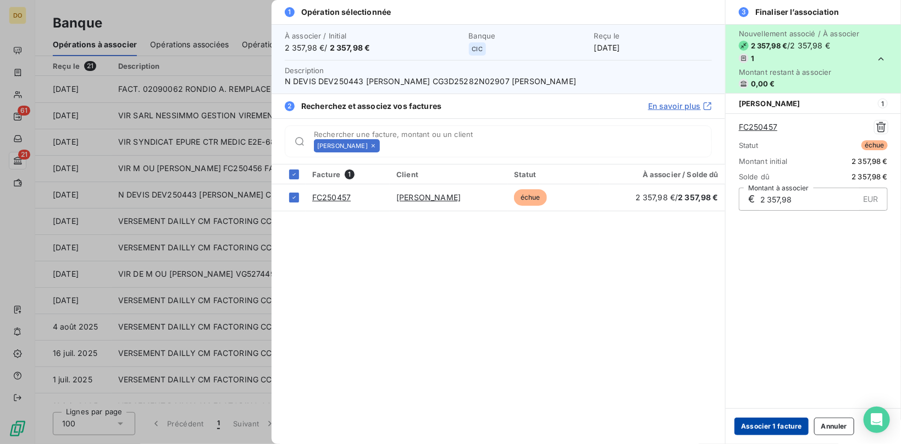
click at [772, 426] on button "Associer 1 facture" at bounding box center [771, 426] width 74 height 18
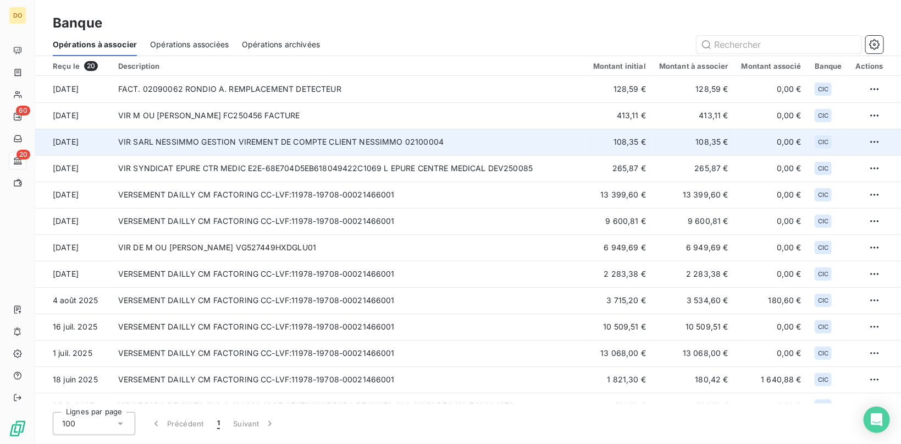
click at [537, 139] on td "VIR SARL NESSIMMO GESTION VIREMENT DE COMPTE CLIENT NESSIMMO 02100004" at bounding box center [349, 142] width 475 height 26
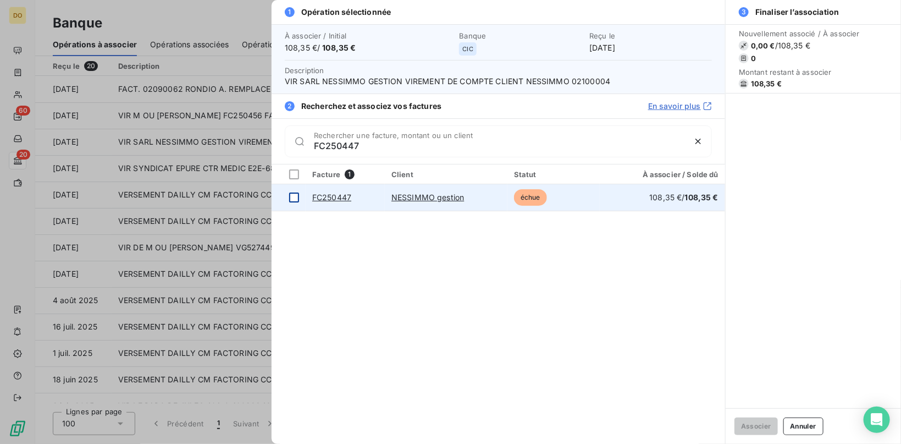
type input "FC250447"
click at [297, 196] on div at bounding box center [294, 197] width 10 height 10
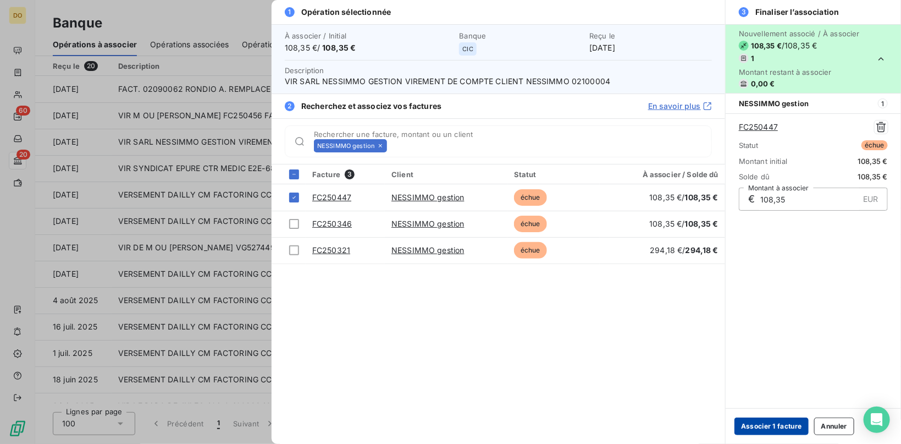
click at [769, 429] on button "Associer 1 facture" at bounding box center [771, 426] width 74 height 18
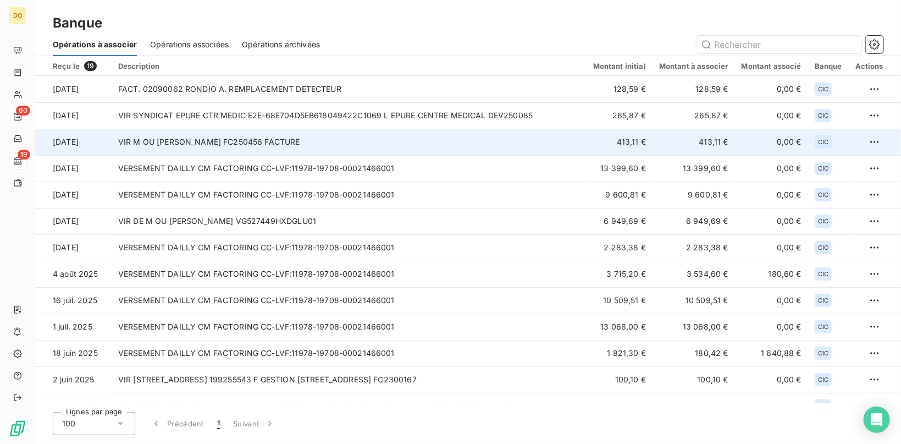
click at [262, 141] on td "VIR M OU [PERSON_NAME] FC250456 FACTURE" at bounding box center [349, 142] width 475 height 26
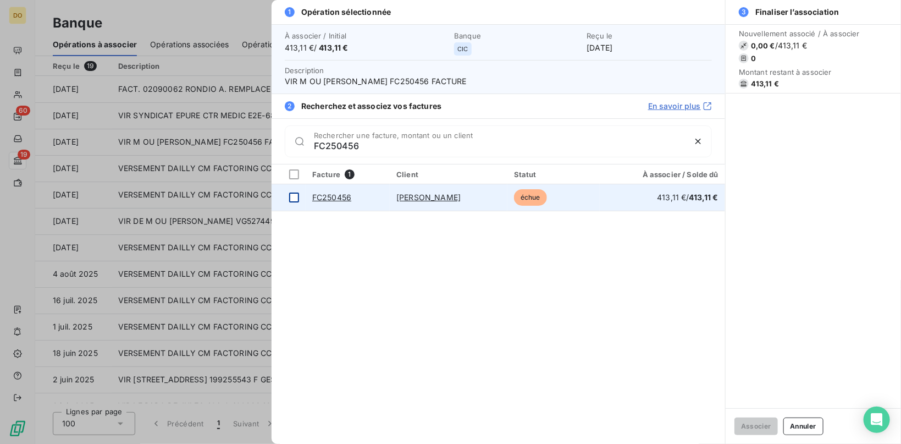
type input "FC250456"
click at [292, 197] on div at bounding box center [294, 197] width 10 height 10
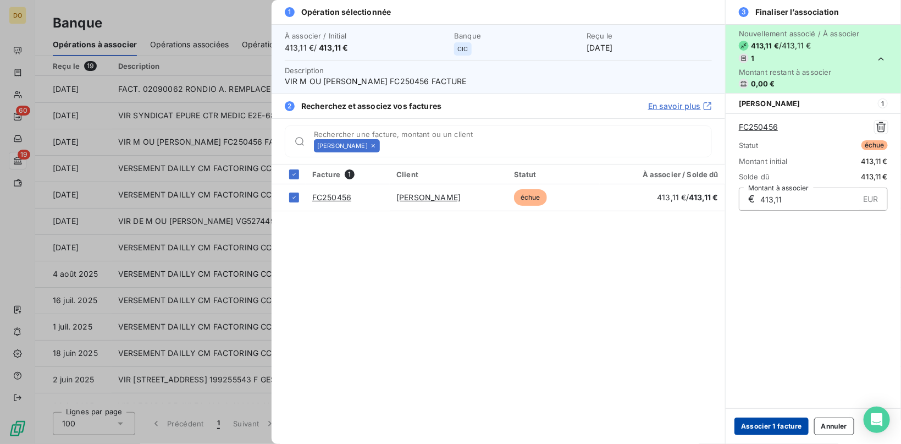
click at [782, 427] on button "Associer 1 facture" at bounding box center [771, 426] width 74 height 18
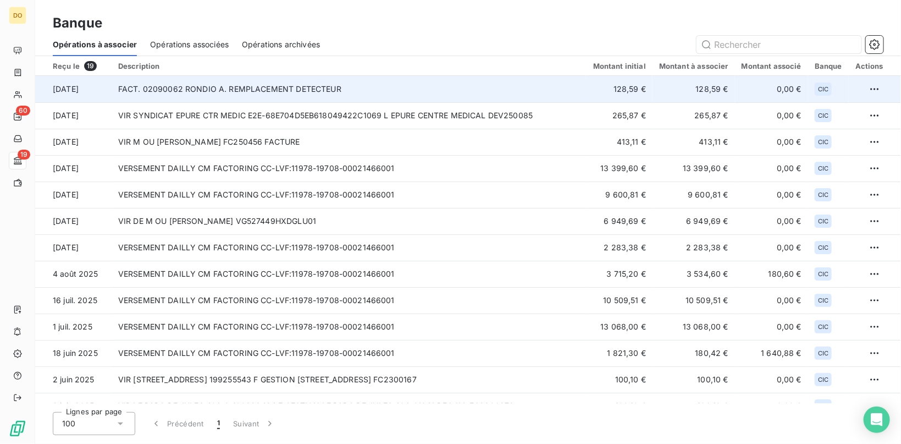
click at [294, 89] on td "FACT. 02090062 RONDIO A. REMPLACEMENT DETECTEUR" at bounding box center [349, 89] width 475 height 26
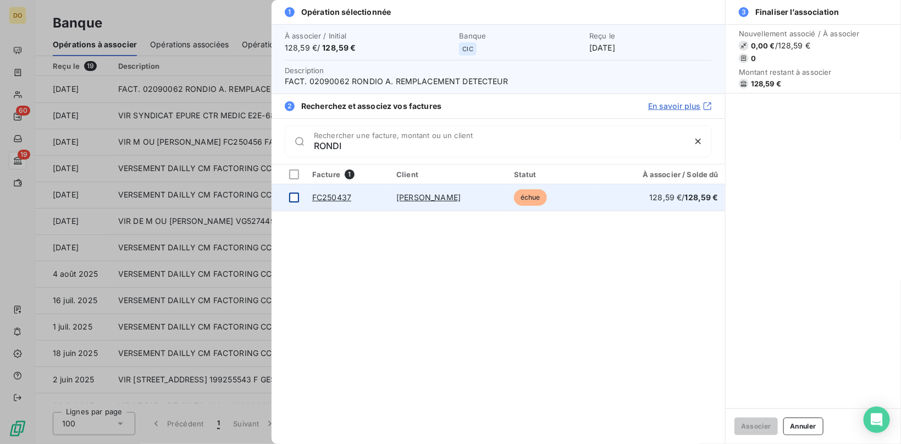
type input "RONDI"
click at [295, 195] on div at bounding box center [294, 197] width 10 height 10
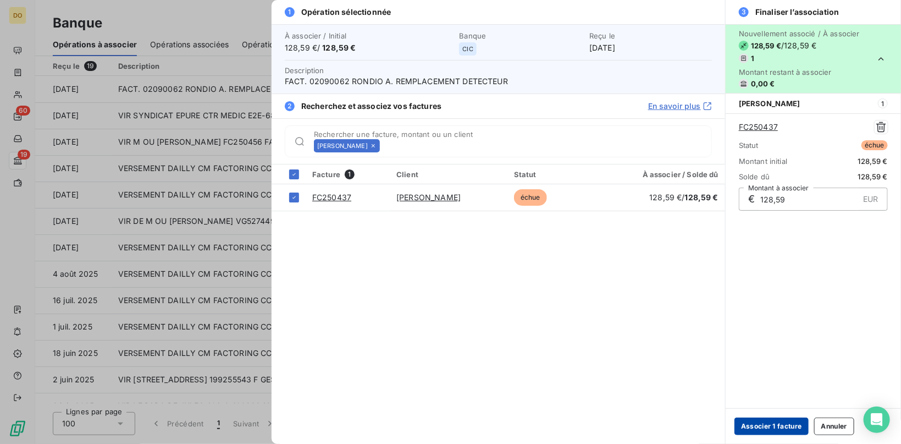
click at [792, 427] on button "Associer 1 facture" at bounding box center [771, 426] width 74 height 18
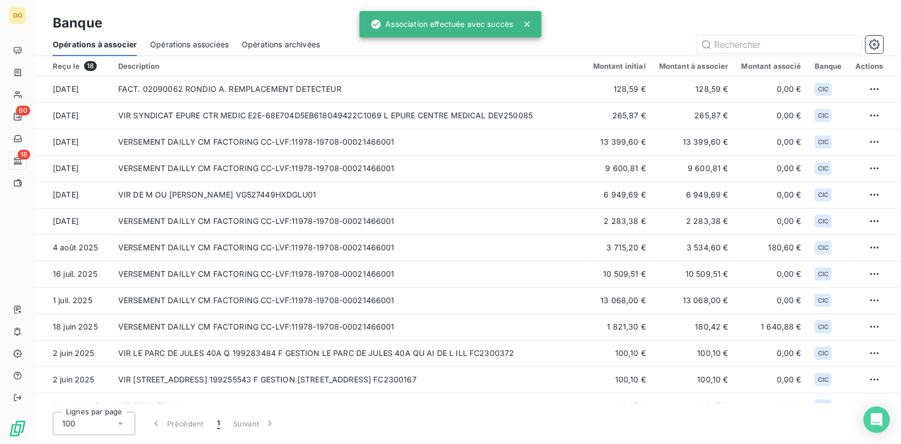
click at [212, 40] on span "Opérations associées" at bounding box center [189, 44] width 79 height 11
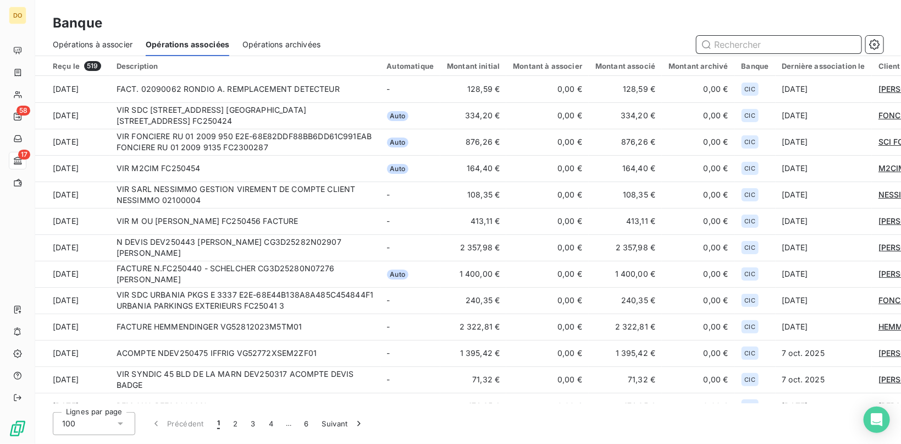
click at [114, 40] on span "Opérations à associer" at bounding box center [93, 44] width 80 height 11
